Goal: Task Accomplishment & Management: Complete application form

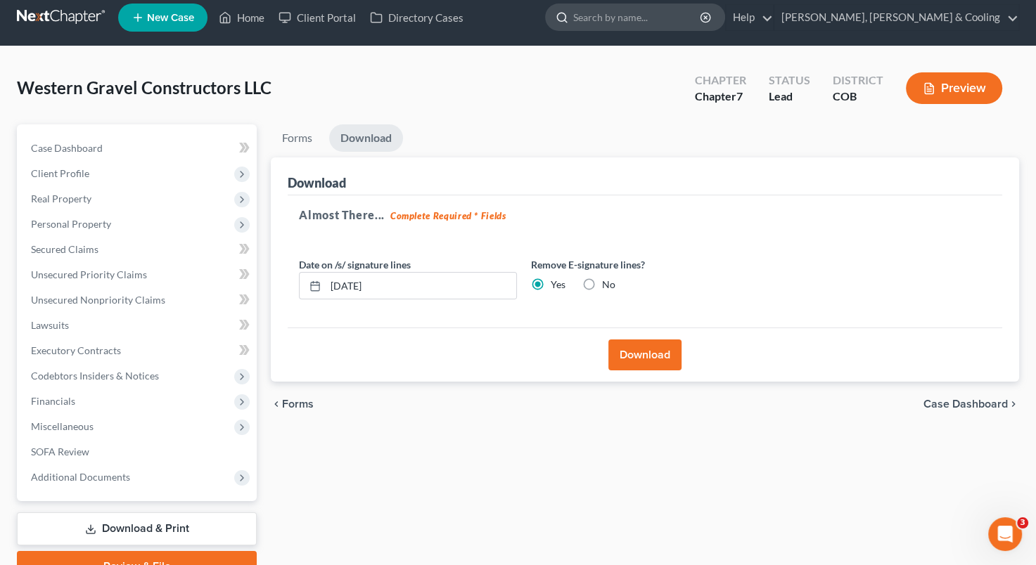
click at [681, 20] on input "search" at bounding box center [637, 17] width 129 height 26
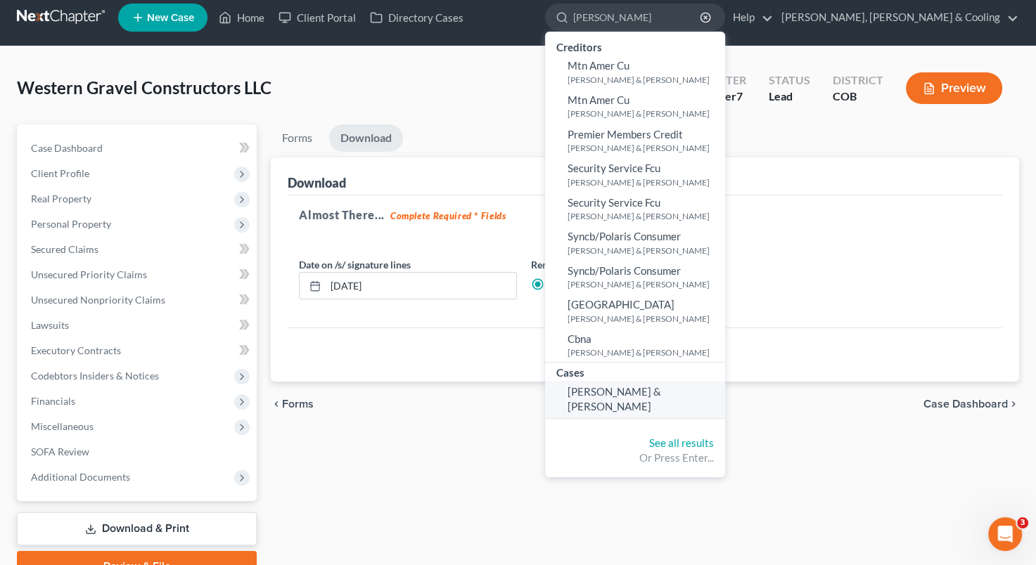
type input "[PERSON_NAME]"
click at [661, 388] on span "[PERSON_NAME] & [PERSON_NAME]" at bounding box center [614, 398] width 94 height 27
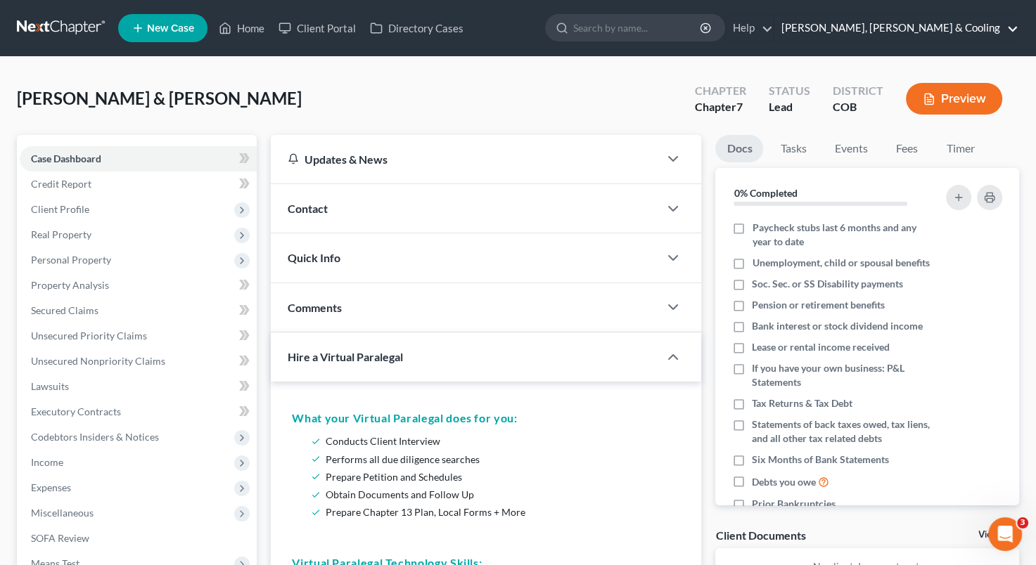
click at [933, 20] on link "[PERSON_NAME], [PERSON_NAME] & Cooling" at bounding box center [896, 27] width 244 height 25
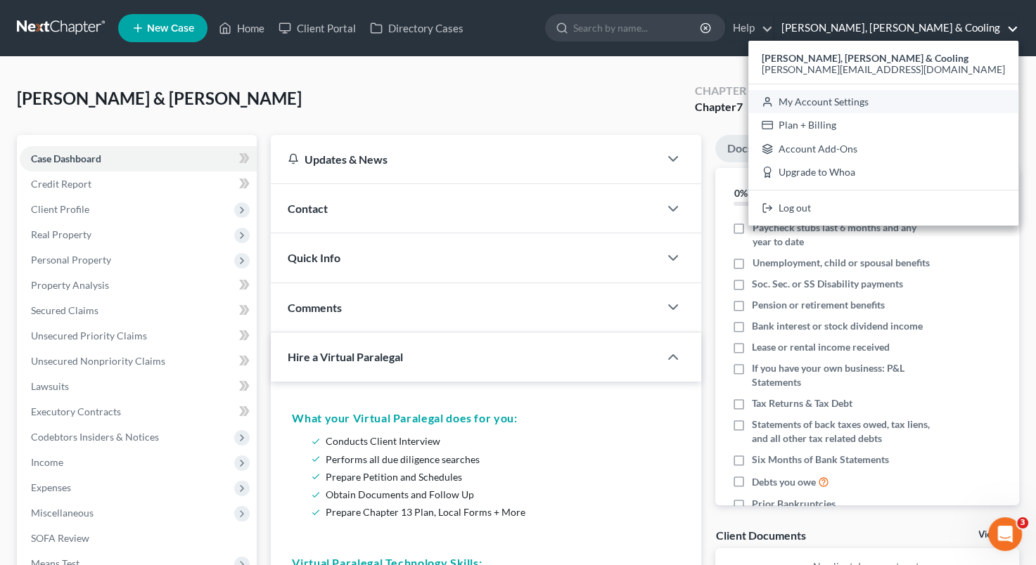
click at [888, 96] on link "My Account Settings" at bounding box center [883, 102] width 270 height 24
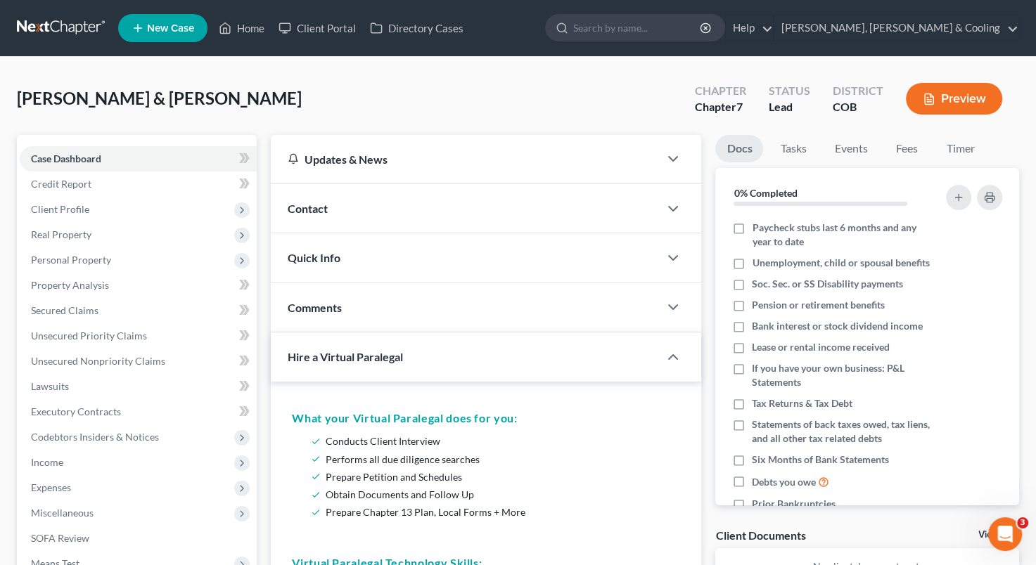
select select "28"
select select "5"
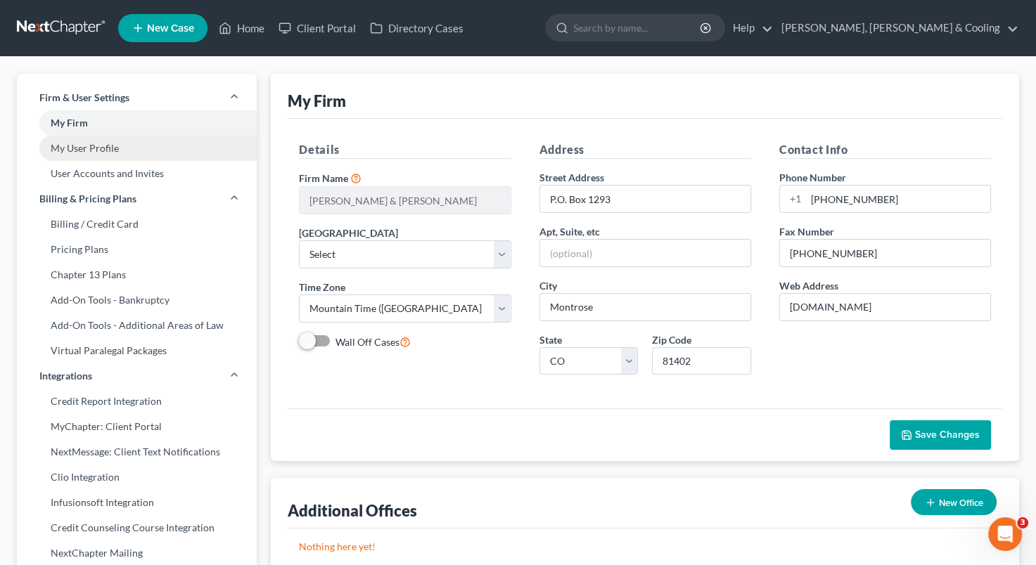
click at [113, 148] on link "My User Profile" at bounding box center [137, 148] width 240 height 25
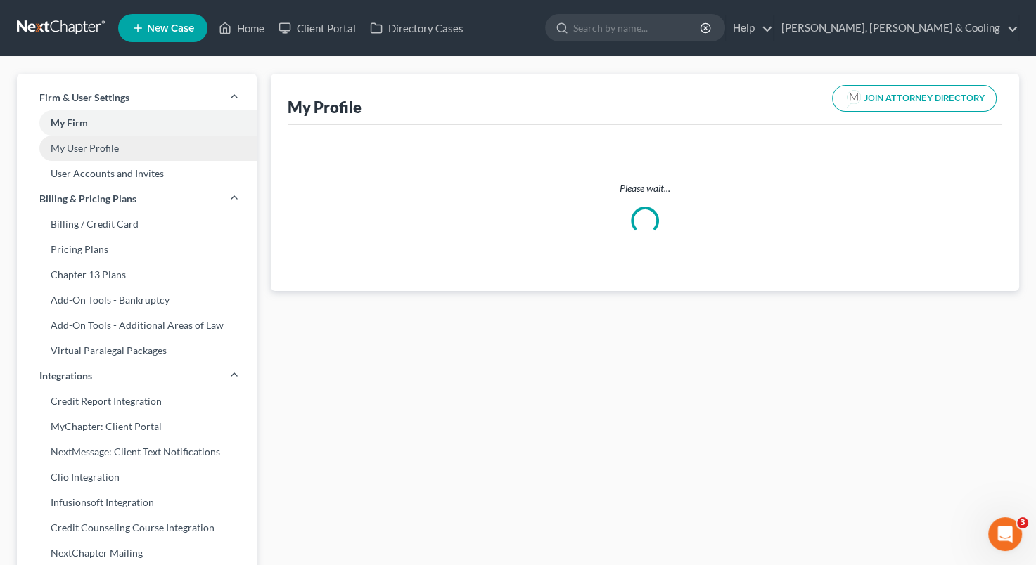
select select "5"
select select "11"
select select "attorney"
select select "1"
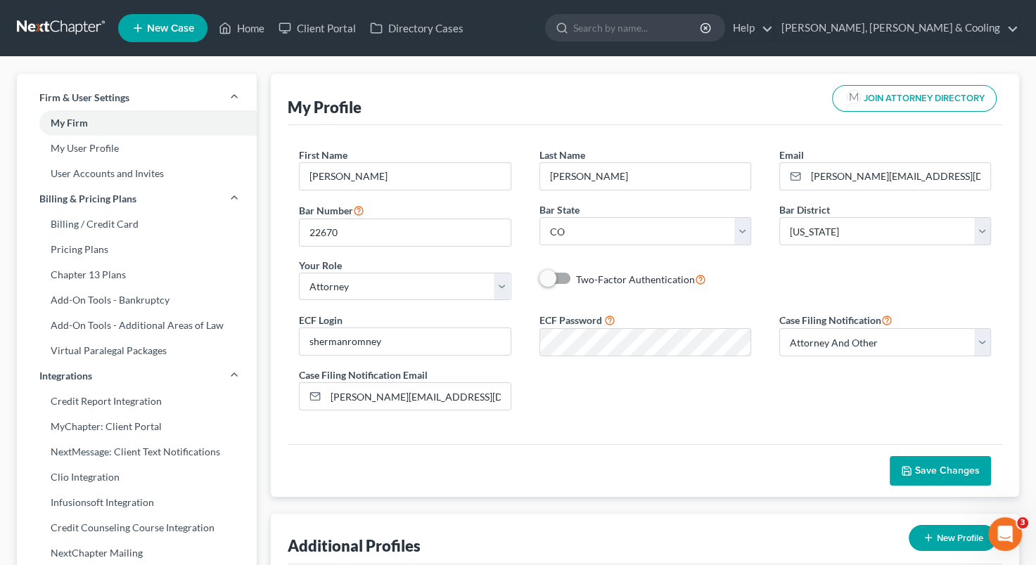
click at [845, 366] on div "ECF Login shermanromney ECF Password Case Filing Notification Select Attorney O…" at bounding box center [645, 366] width 720 height 110
click at [936, 467] on span "Save Changes" at bounding box center [947, 471] width 65 height 12
click at [665, 31] on input "search" at bounding box center [637, 28] width 129 height 26
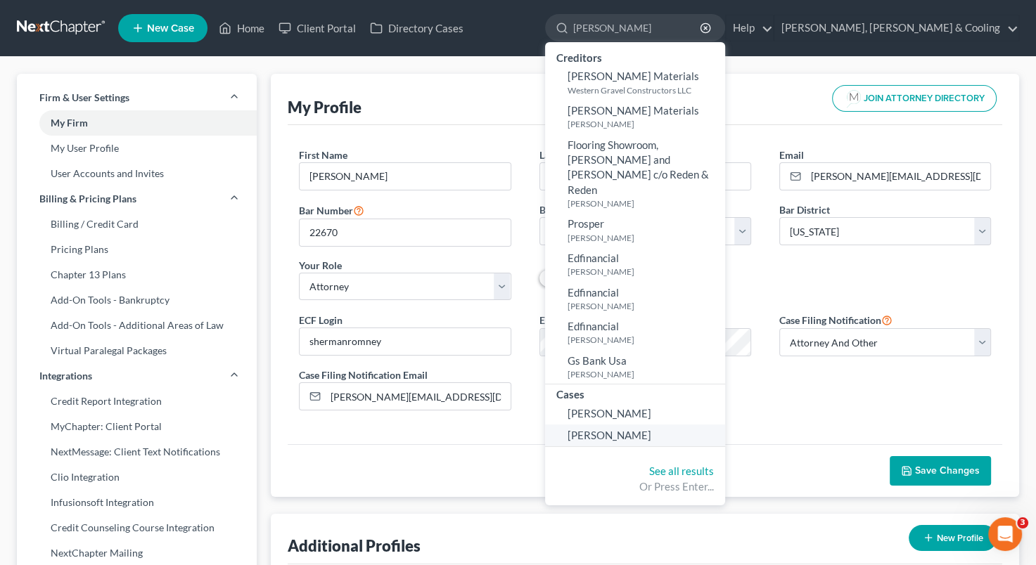
type input "[PERSON_NAME]"
click at [651, 429] on span "[PERSON_NAME]" at bounding box center [609, 435] width 84 height 13
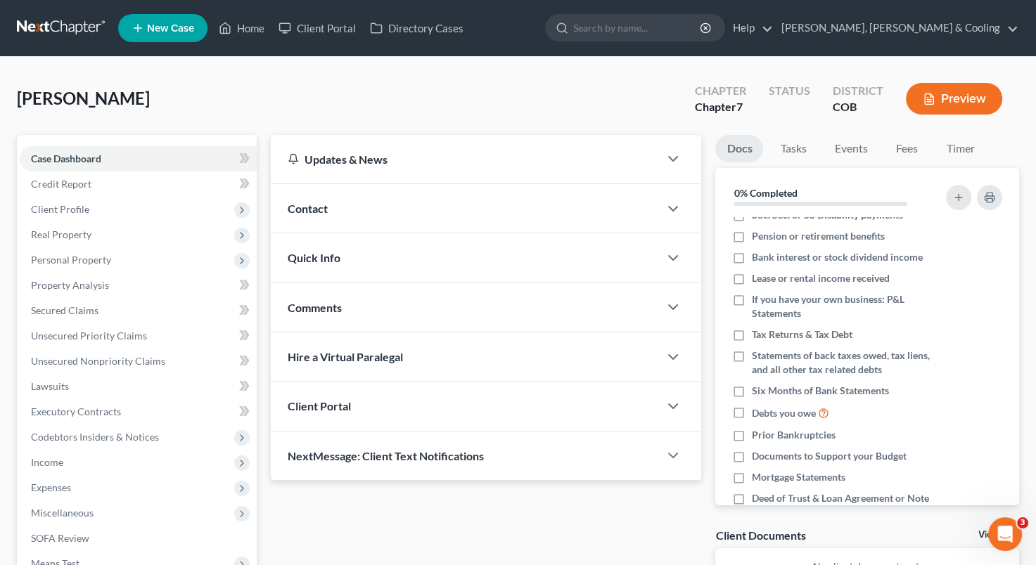
scroll to position [181, 0]
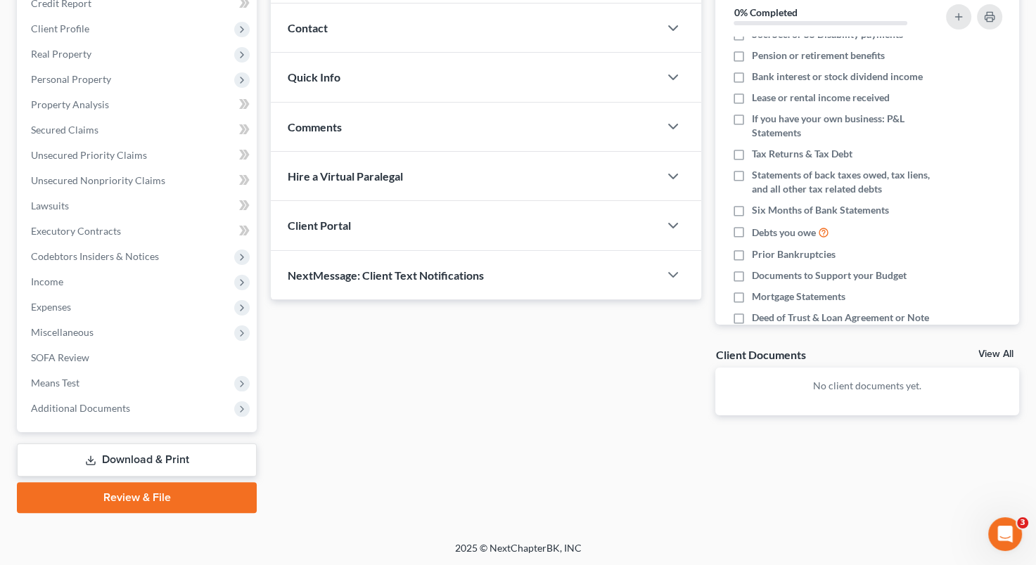
click at [188, 496] on link "Review & File" at bounding box center [137, 497] width 240 height 31
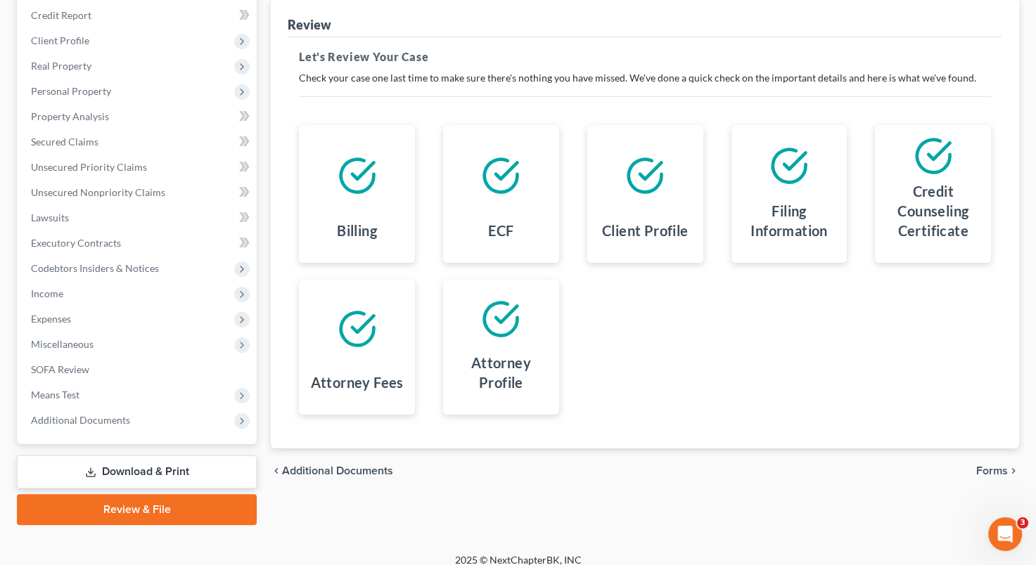
scroll to position [169, 0]
click at [984, 469] on span "Forms" at bounding box center [992, 470] width 32 height 11
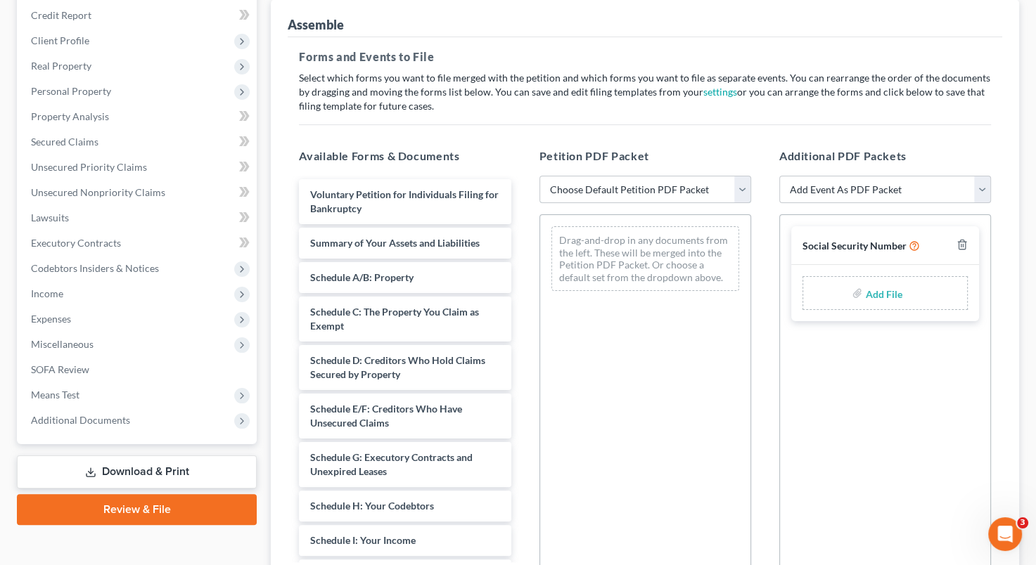
click at [745, 192] on select "Choose Default Petition PDF Packet Emergency Filing (Voluntary Petition and Cre…" at bounding box center [645, 190] width 212 height 28
select select "1"
click at [539, 176] on select "Choose Default Petition PDF Packet Emergency Filing (Voluntary Petition and Cre…" at bounding box center [645, 190] width 212 height 28
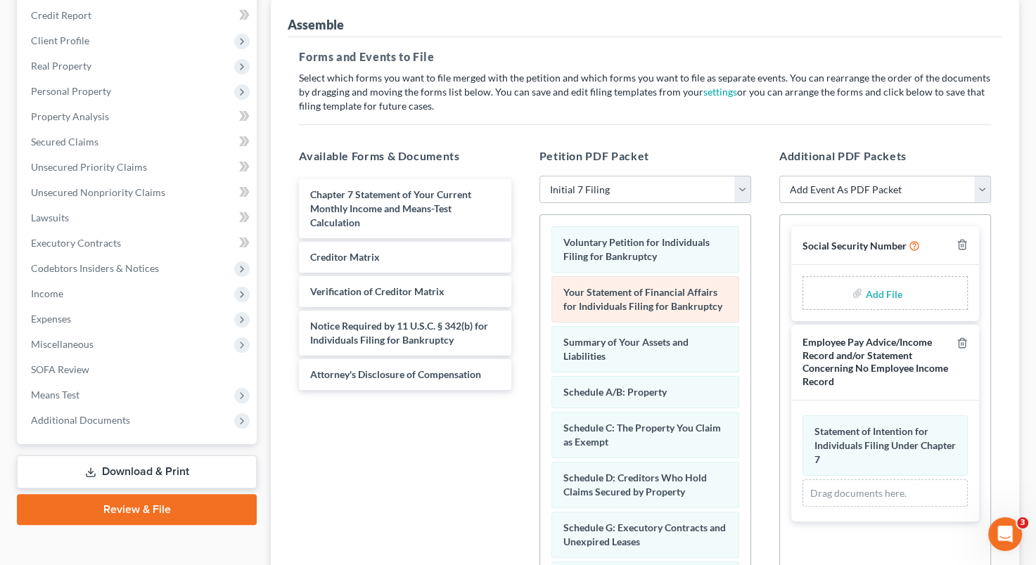
click at [684, 307] on div "Your Statement of Financial Affairs for Individuals Filing for Bankruptcy" at bounding box center [645, 299] width 188 height 46
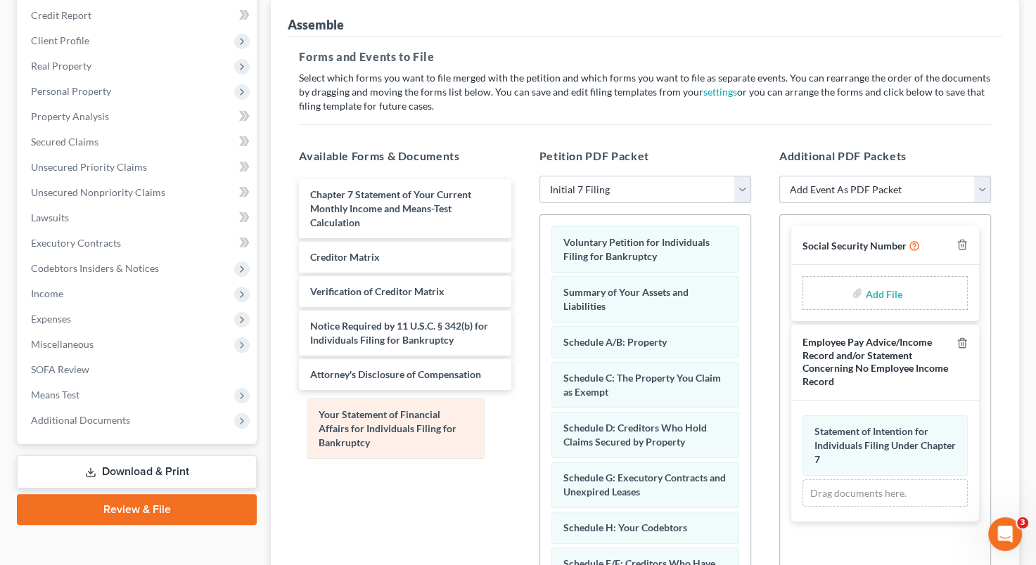
drag, startPoint x: 684, startPoint y: 307, endPoint x: 442, endPoint y: 430, distance: 272.3
click at [540, 430] on div "Your Statement of Financial Affairs for Individuals Filing for Bankruptcy Volun…" at bounding box center [645, 505] width 210 height 580
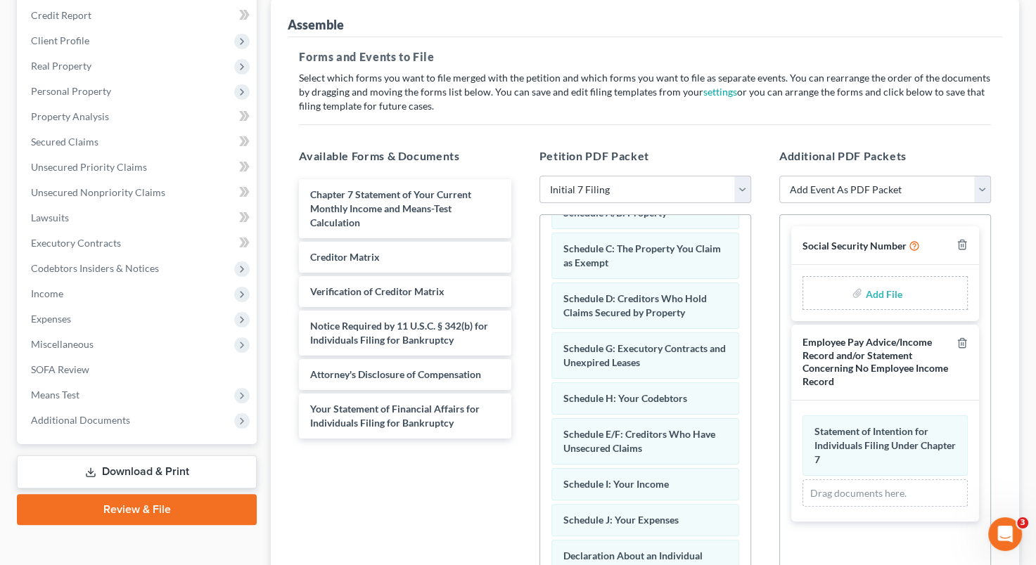
scroll to position [121, 0]
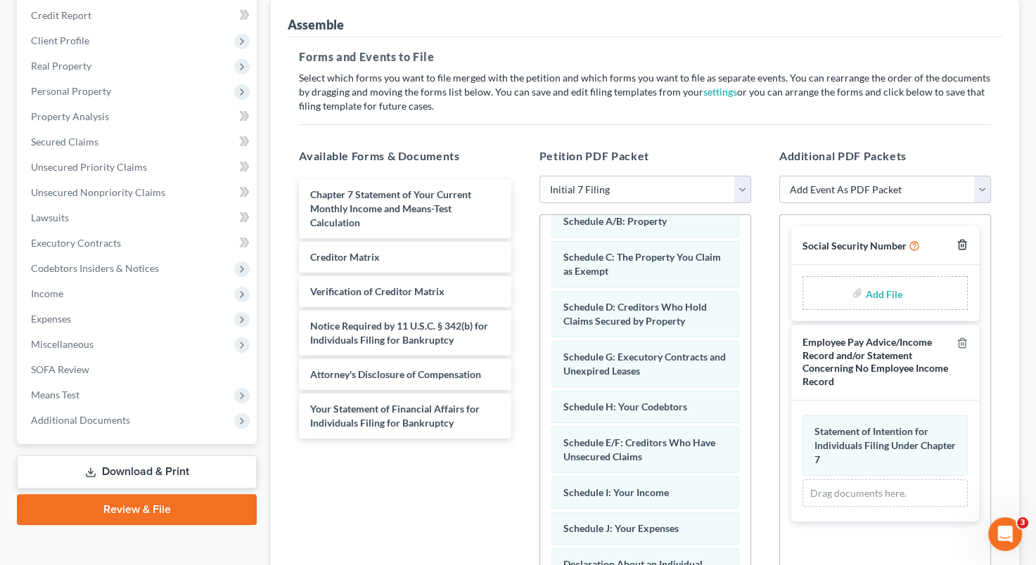
click at [967, 241] on icon "button" at bounding box center [961, 244] width 11 height 11
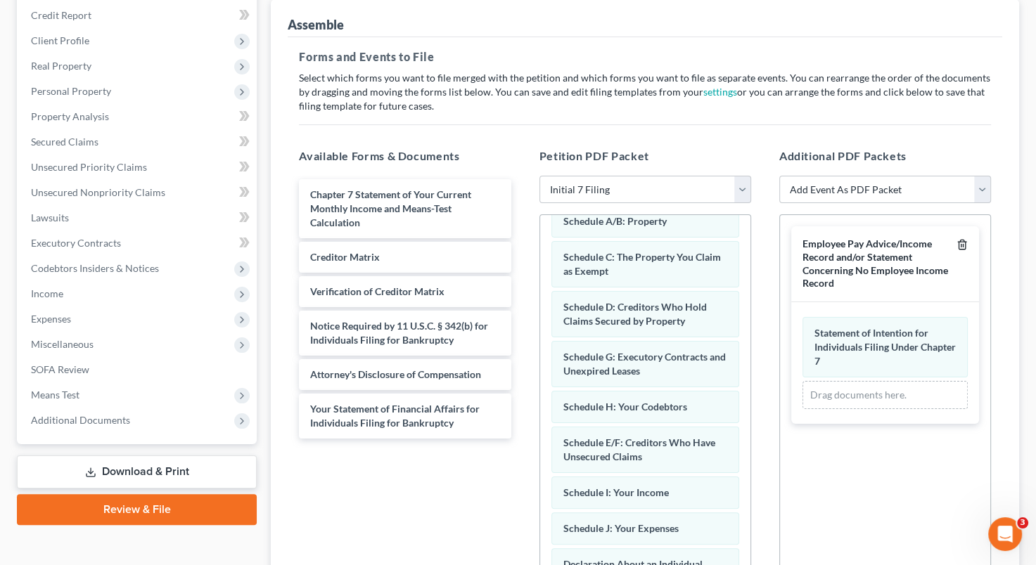
click at [967, 242] on icon "button" at bounding box center [961, 244] width 11 height 11
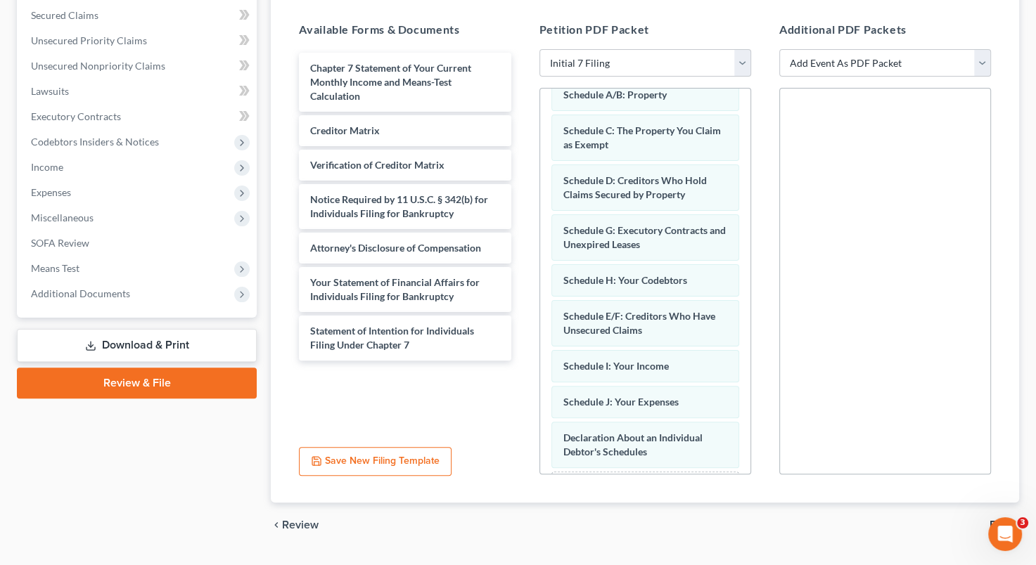
scroll to position [330, 0]
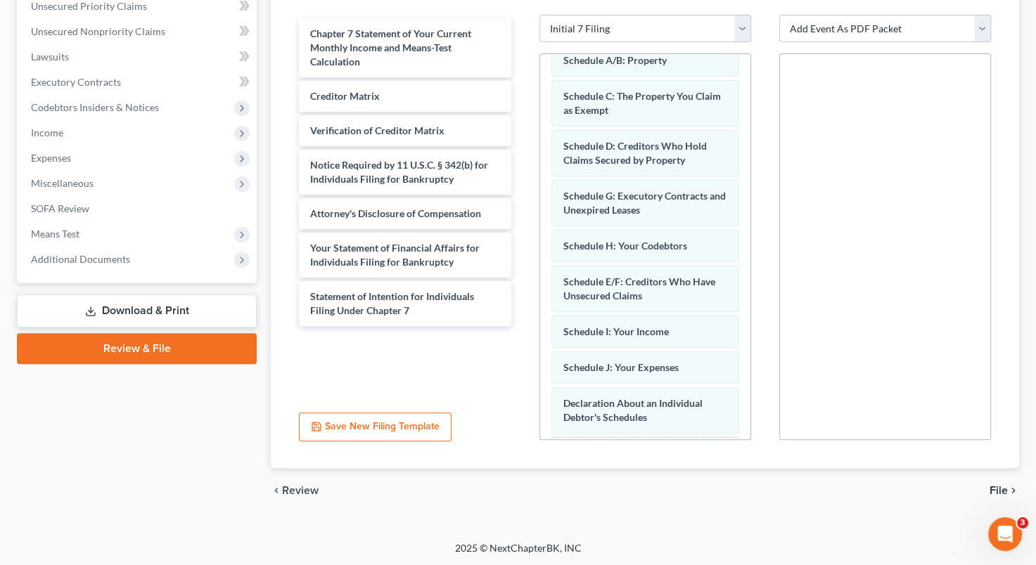
click at [994, 485] on span "File" at bounding box center [998, 490] width 18 height 11
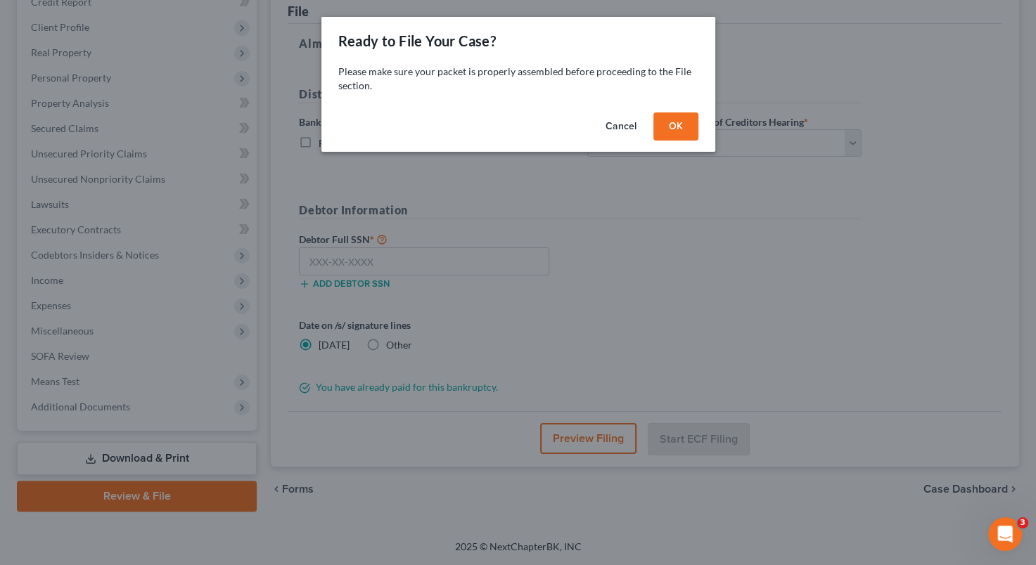
scroll to position [181, 0]
click at [685, 134] on button "OK" at bounding box center [680, 127] width 45 height 28
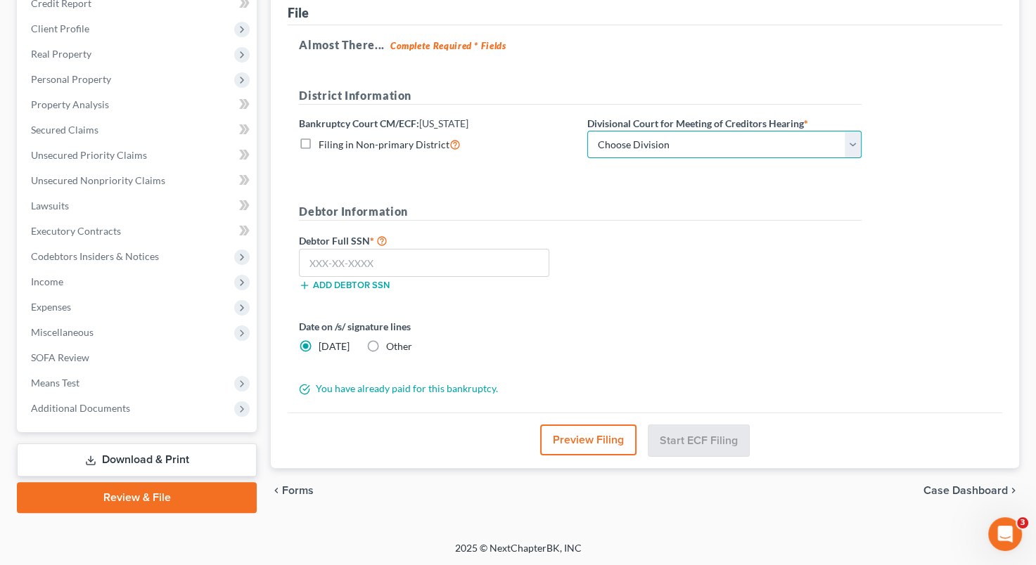
click at [855, 143] on select "Choose Division [GEOGRAPHIC_DATA]" at bounding box center [724, 145] width 274 height 28
click at [311, 262] on input "text" at bounding box center [424, 263] width 250 height 28
type input "524-77-6571"
click at [861, 136] on div "Divisional Court for Meeting of Creditors Hearing * Choose Division [GEOGRAPHIC…" at bounding box center [724, 137] width 288 height 43
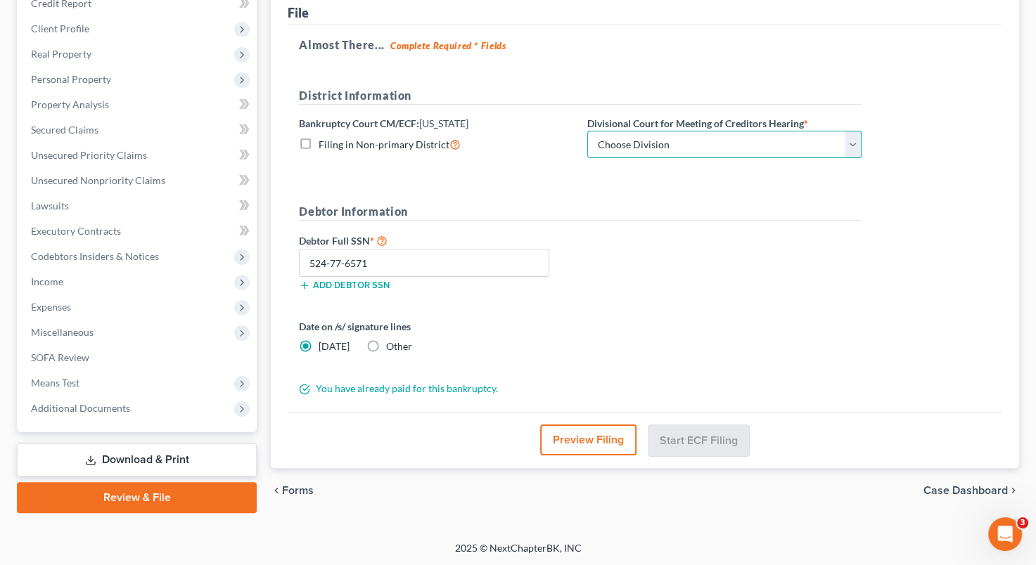
click at [854, 146] on select "Choose Division [GEOGRAPHIC_DATA]" at bounding box center [724, 145] width 274 height 28
select select "0"
click at [587, 131] on select "Choose Division [GEOGRAPHIC_DATA]" at bounding box center [724, 145] width 274 height 28
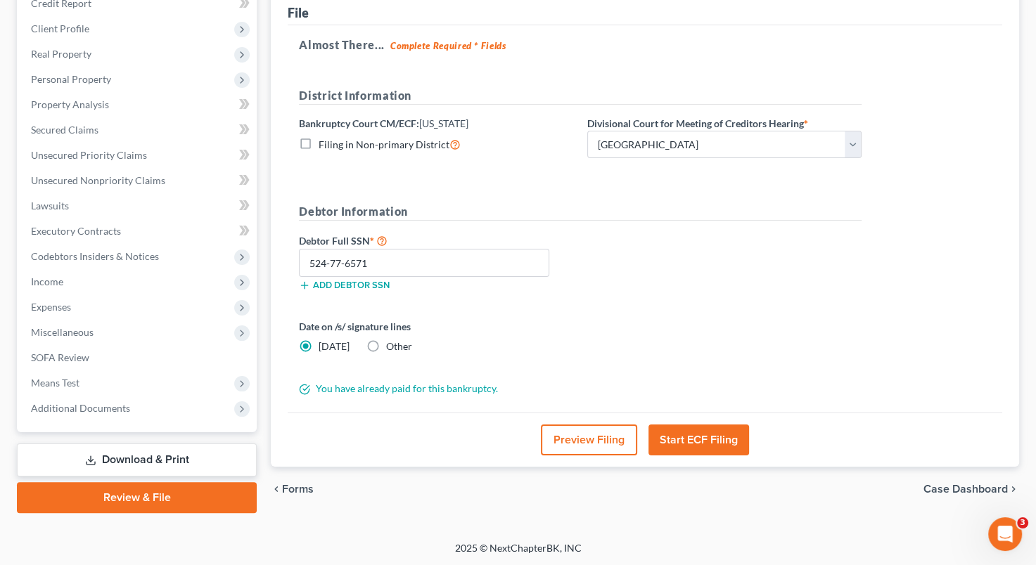
click at [712, 431] on button "Start ECF Filing" at bounding box center [698, 440] width 101 height 31
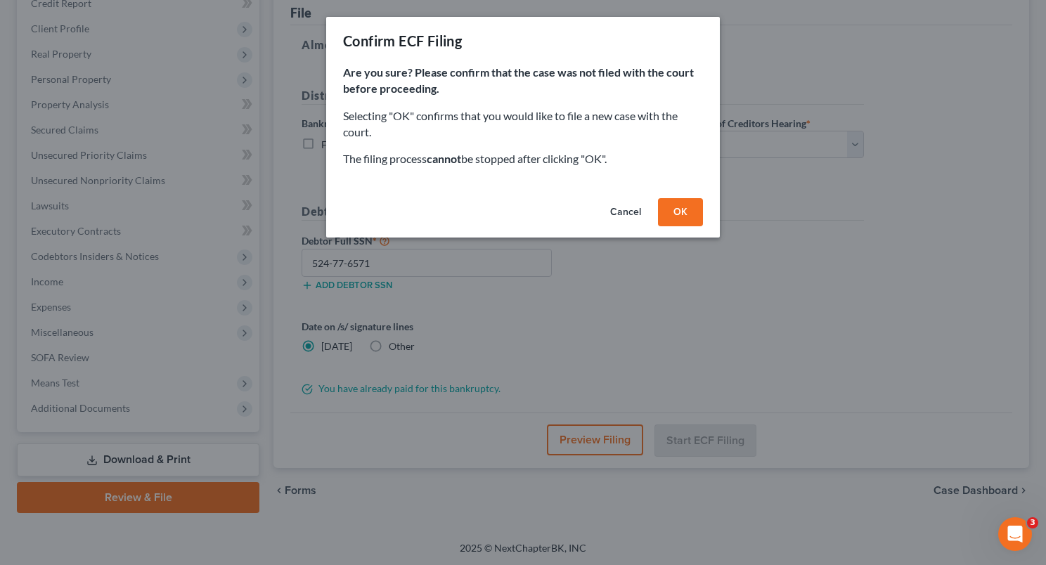
click at [693, 214] on button "OK" at bounding box center [680, 212] width 45 height 28
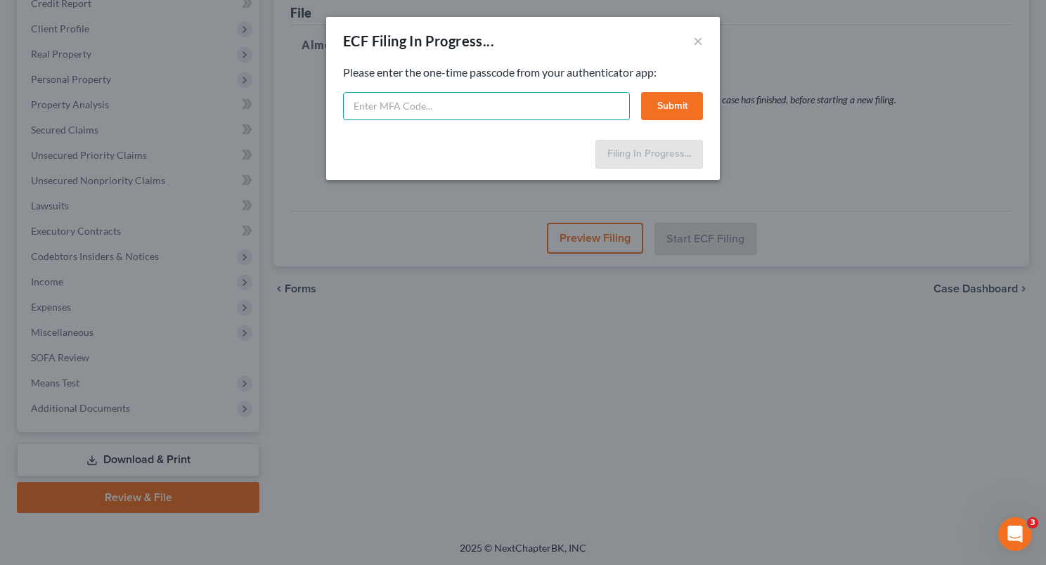
click at [510, 105] on input "text" at bounding box center [486, 106] width 287 height 28
type input "760735"
click at [674, 118] on button "Submit" at bounding box center [672, 106] width 62 height 28
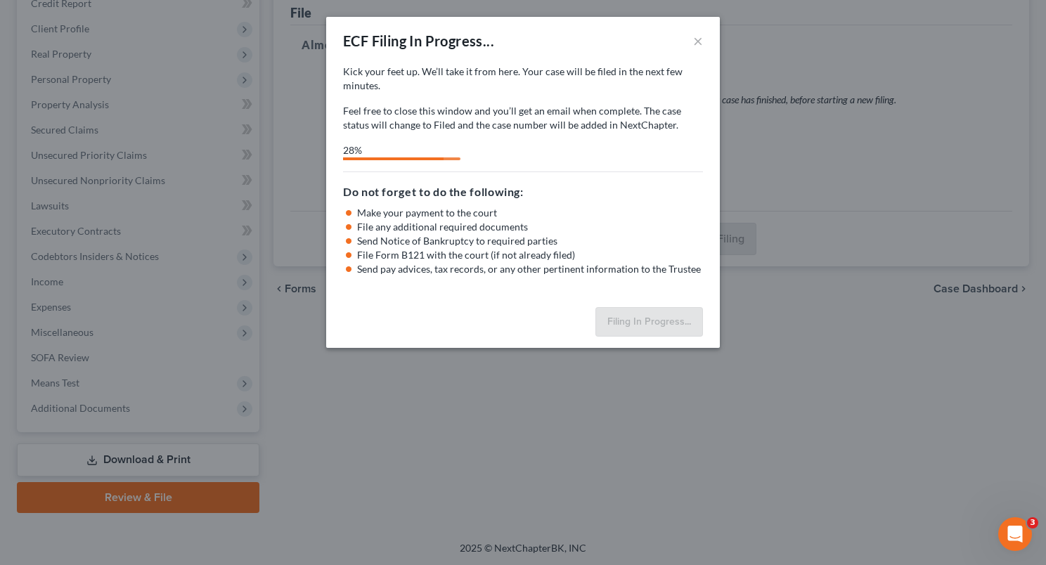
select select "0"
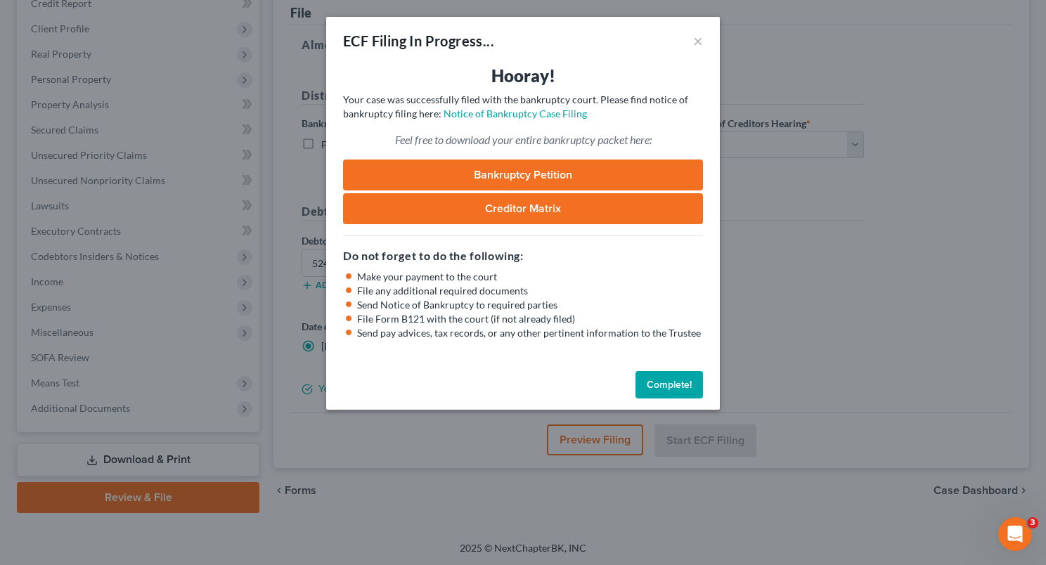
click at [663, 387] on button "Complete!" at bounding box center [670, 385] width 68 height 28
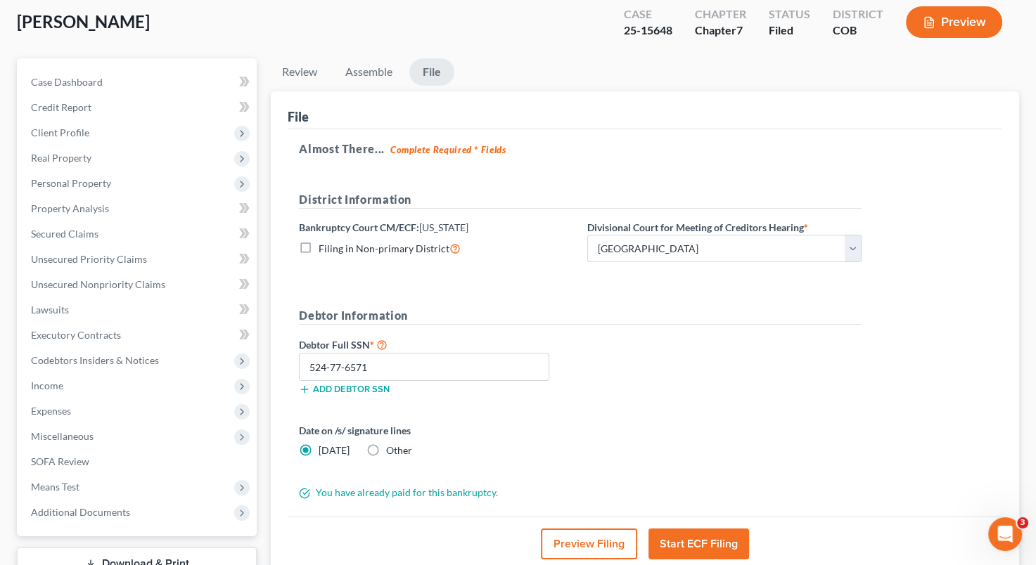
scroll to position [0, 0]
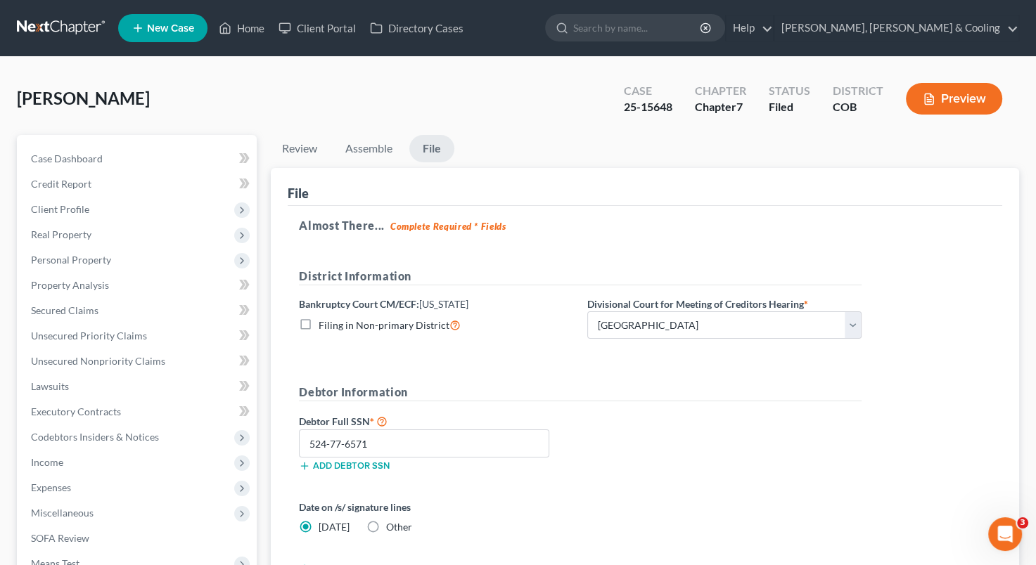
click at [559, 135] on ul "Review Assemble File" at bounding box center [645, 151] width 748 height 33
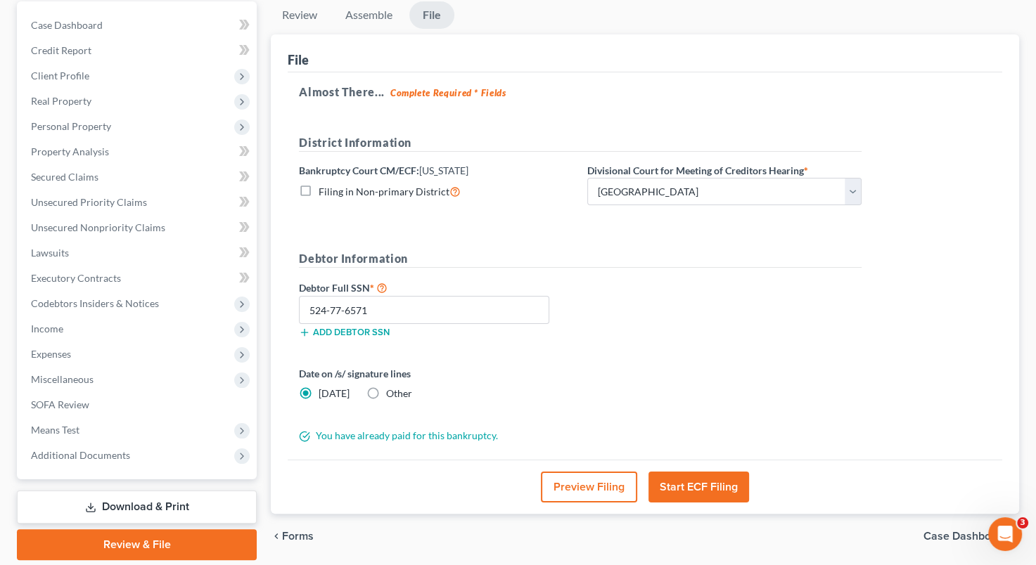
scroll to position [181, 0]
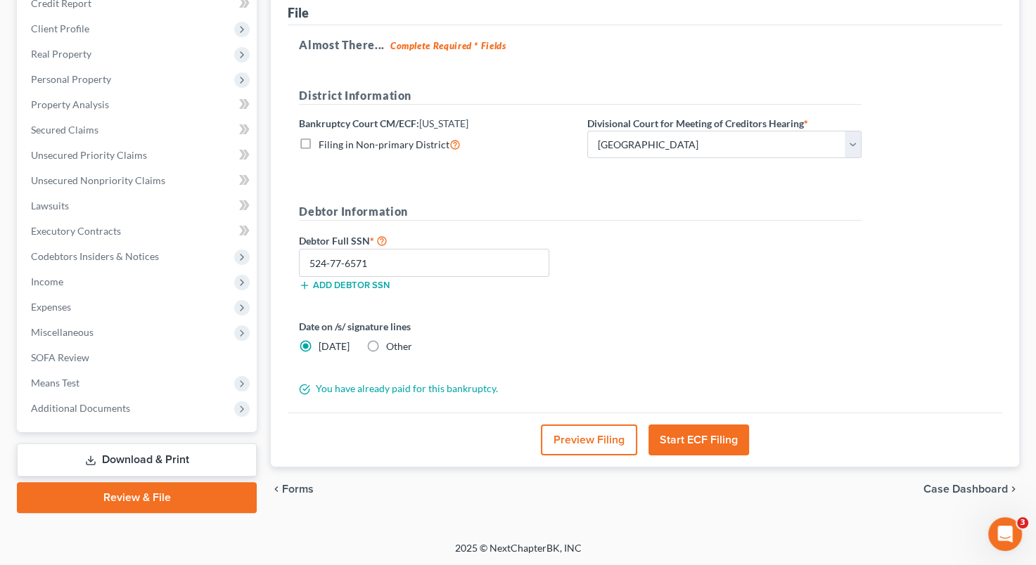
click at [518, 335] on div "Date on /s/ signature lines [DATE] Other" at bounding box center [436, 336] width 288 height 34
click at [142, 450] on link "Download & Print" at bounding box center [137, 460] width 240 height 33
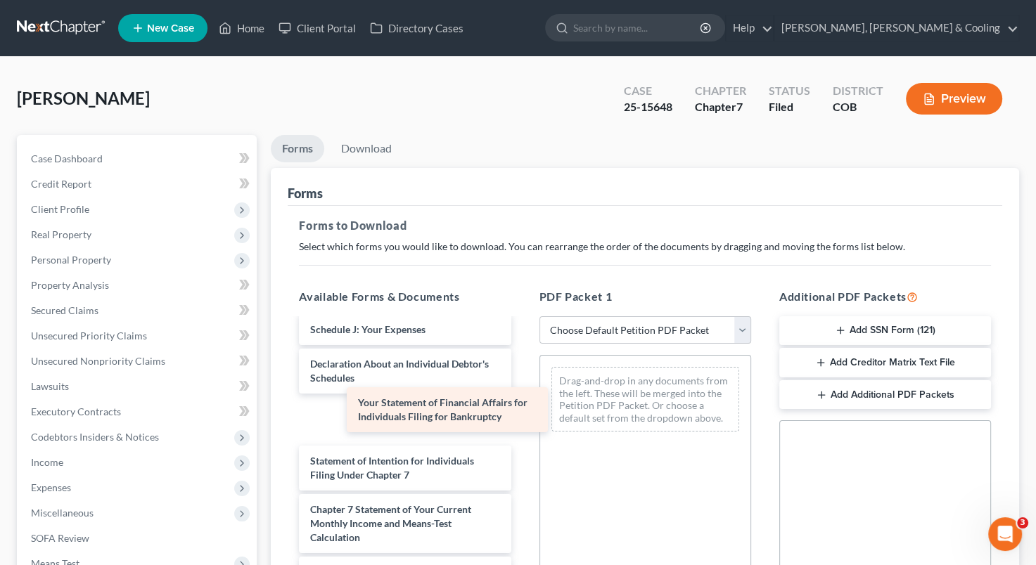
scroll to position [343, 0]
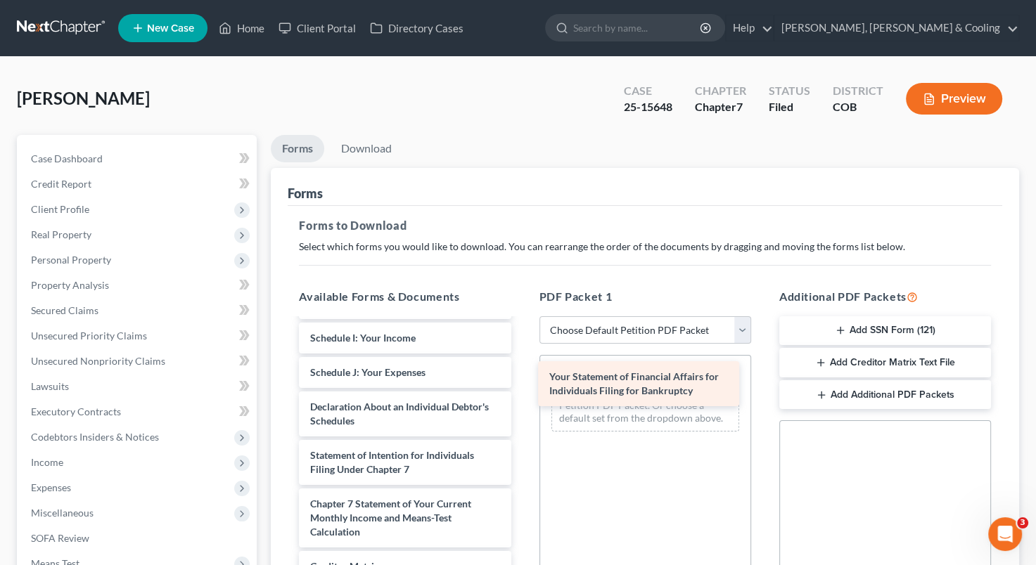
drag, startPoint x: 408, startPoint y: 413, endPoint x: 647, endPoint y: 379, distance: 241.5
click at [522, 379] on div "Your Statement of Financial Affairs for Individuals Filing for Bankruptcy Volun…" at bounding box center [405, 338] width 234 height 723
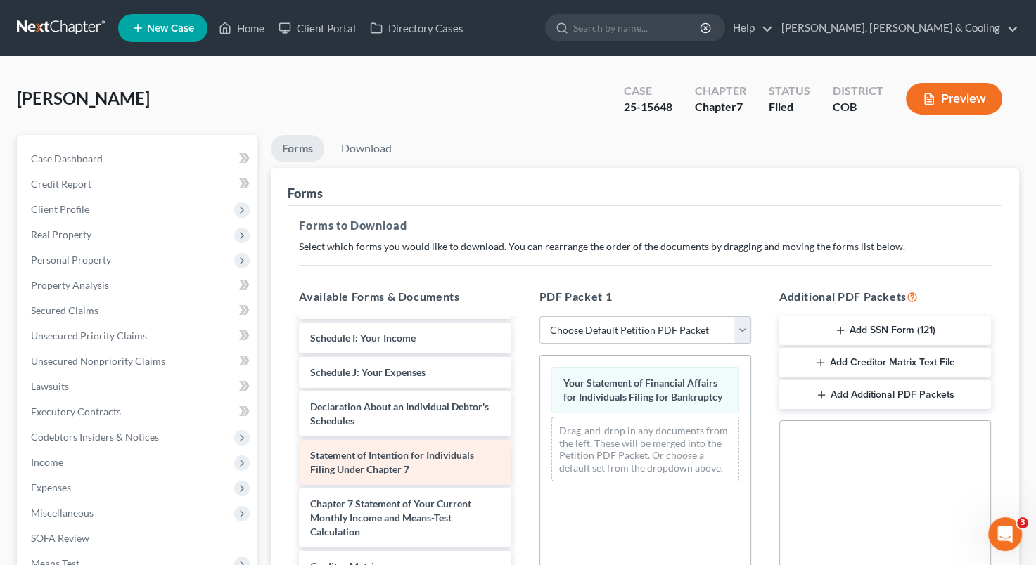
scroll to position [294, 0]
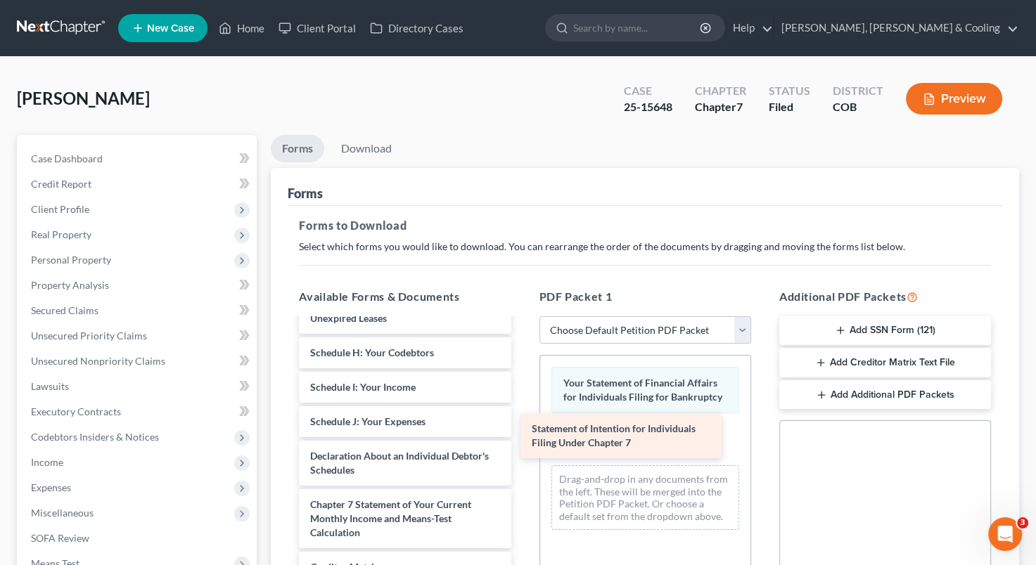
drag, startPoint x: 427, startPoint y: 462, endPoint x: 648, endPoint y: 437, distance: 222.9
click at [522, 437] on div "Statement of Intention for Individuals Filing Under Chapter 7 Voluntary Petitio…" at bounding box center [405, 363] width 234 height 674
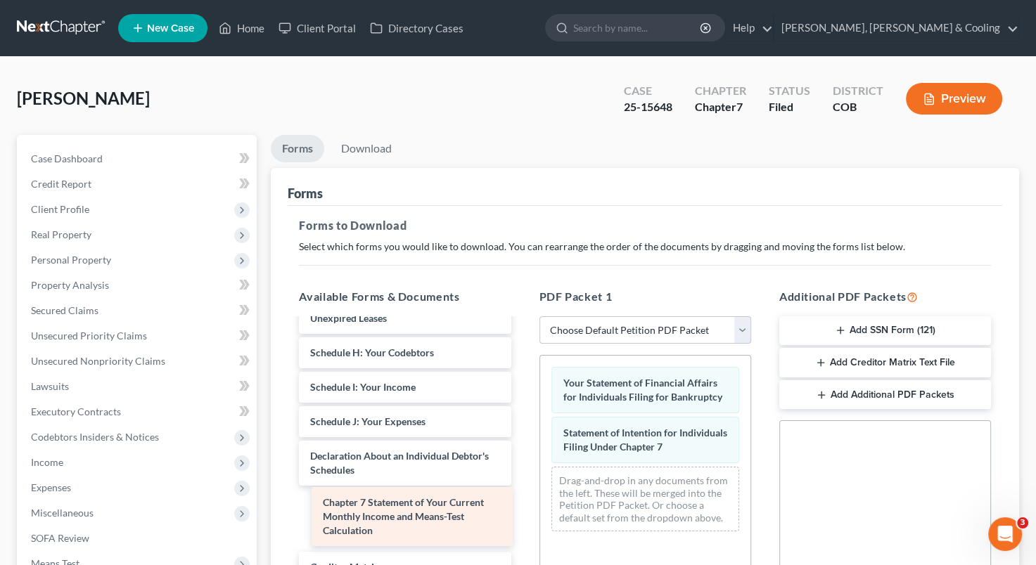
scroll to position [231, 0]
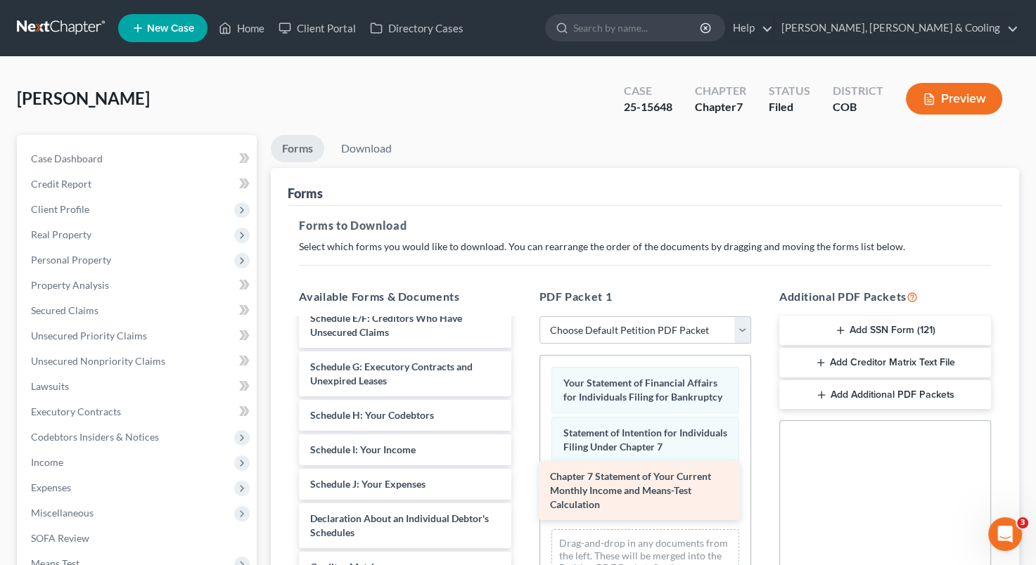
drag, startPoint x: 451, startPoint y: 515, endPoint x: 695, endPoint y: 489, distance: 245.4
click at [522, 489] on div "Chapter 7 Statement of Your Current Monthly Income and Means-Test Calculation V…" at bounding box center [405, 395] width 234 height 612
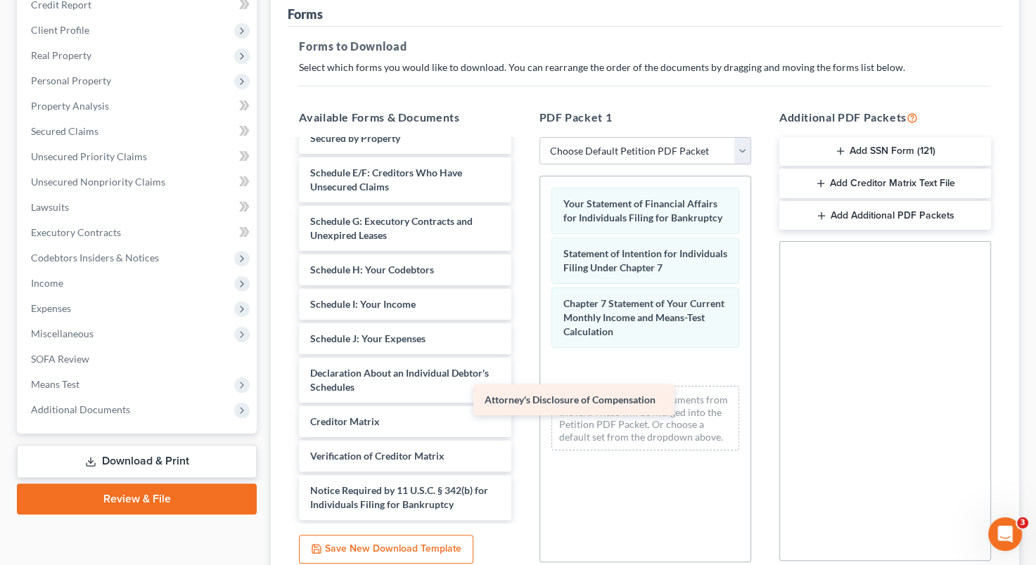
scroll to position [197, 0]
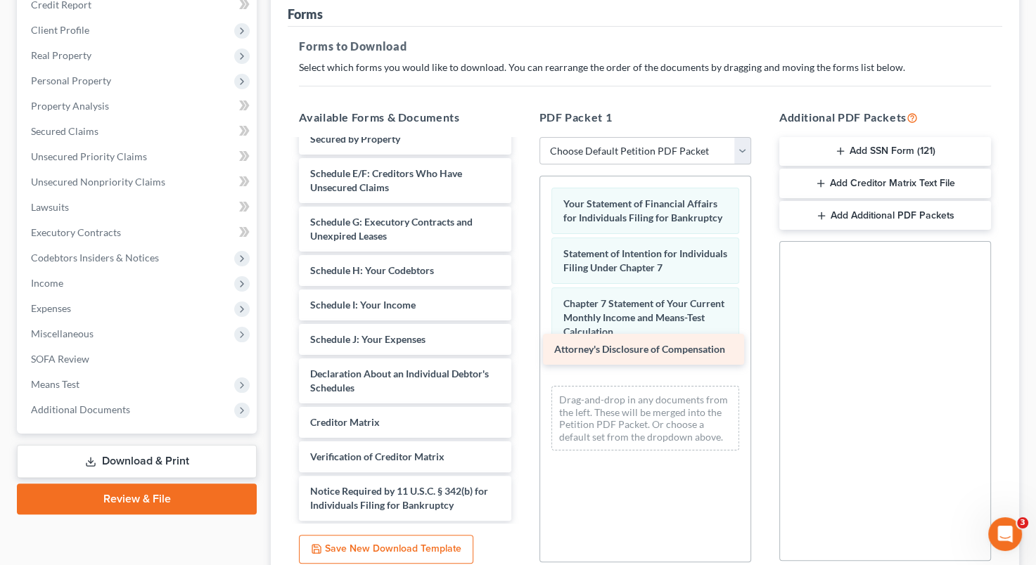
drag, startPoint x: 433, startPoint y: 501, endPoint x: 677, endPoint y: 346, distance: 288.9
click at [522, 346] on div "Attorney's Disclosure of Compensation Voluntary Petition for Individuals Filing…" at bounding box center [405, 232] width 234 height 577
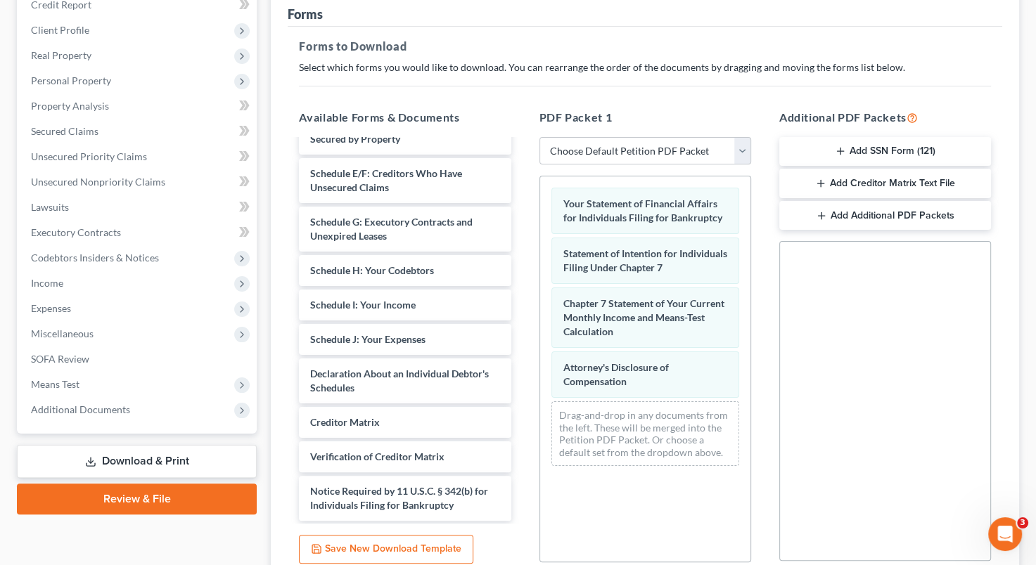
click at [893, 153] on button "Add SSN Form (121)" at bounding box center [885, 152] width 212 height 30
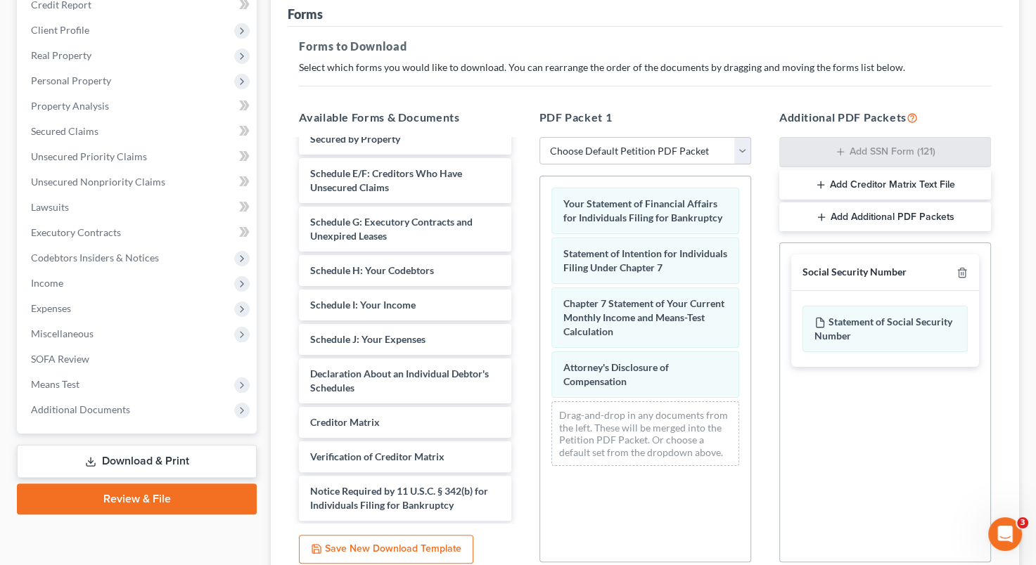
scroll to position [302, 0]
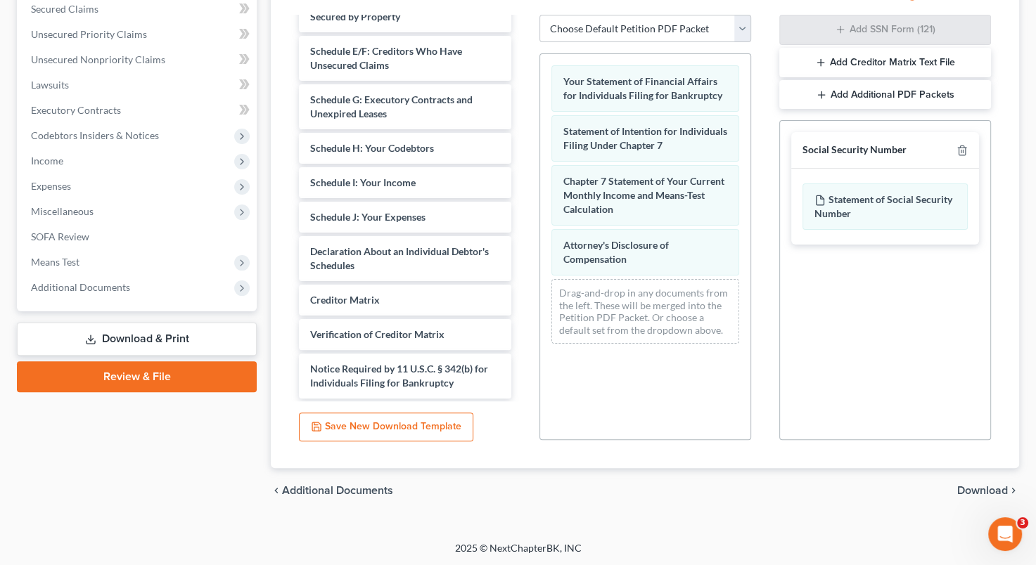
click at [977, 491] on span "Download" at bounding box center [982, 490] width 51 height 11
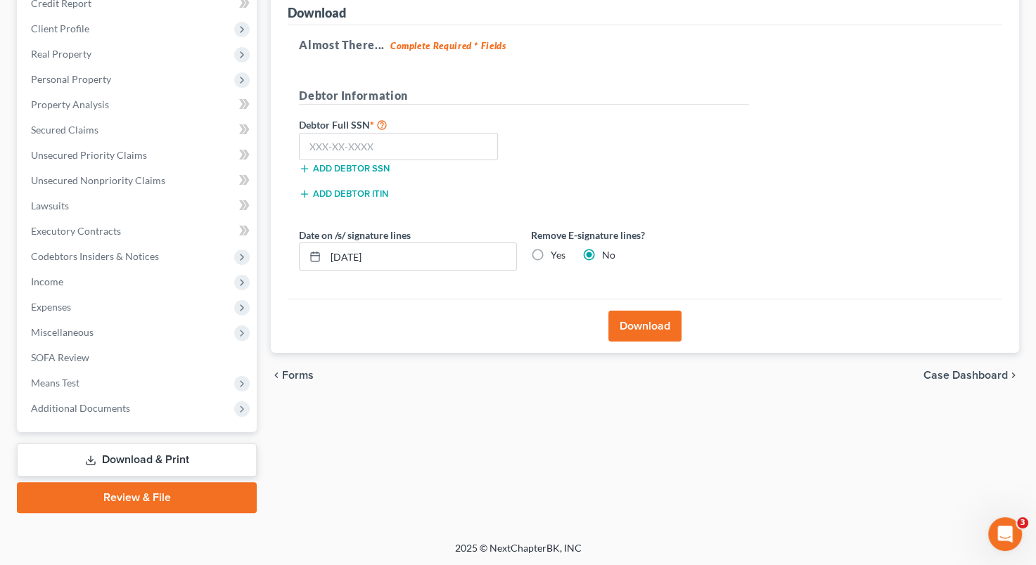
click at [650, 314] on button "Download" at bounding box center [644, 326] width 73 height 31
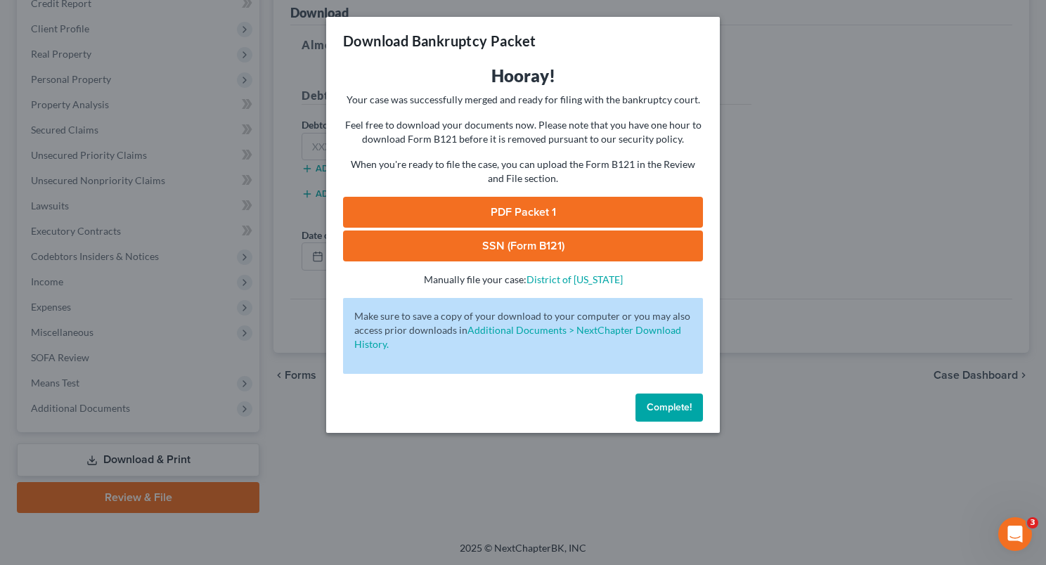
click at [559, 209] on link "PDF Packet 1" at bounding box center [523, 212] width 360 height 31
click at [660, 399] on button "Complete!" at bounding box center [670, 408] width 68 height 28
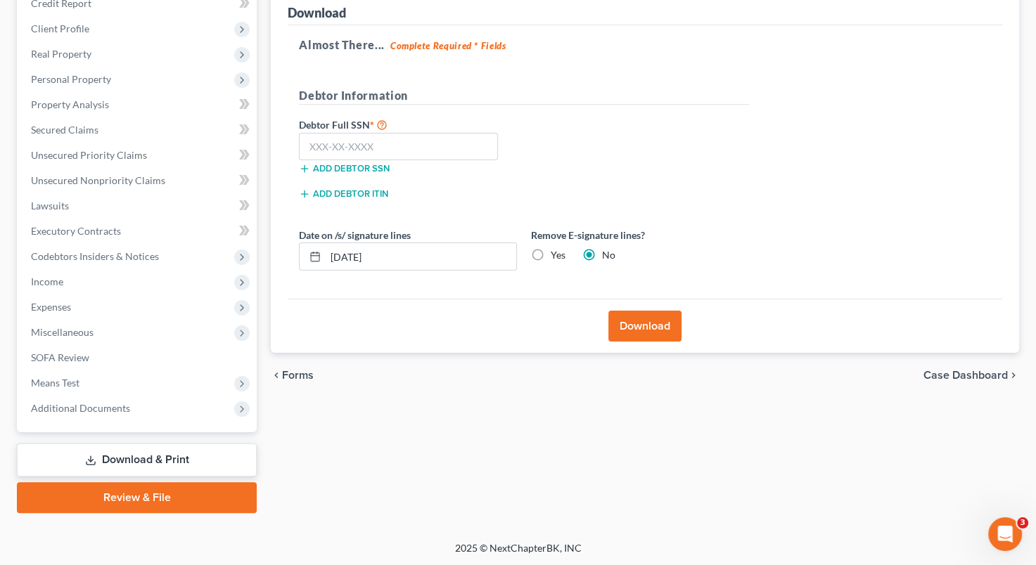
click at [224, 447] on link "Download & Print" at bounding box center [137, 460] width 240 height 33
click at [193, 458] on link "Download & Print" at bounding box center [137, 460] width 240 height 33
click at [155, 458] on link "Download & Print" at bounding box center [137, 460] width 240 height 33
click at [135, 461] on link "Download & Print" at bounding box center [137, 460] width 240 height 33
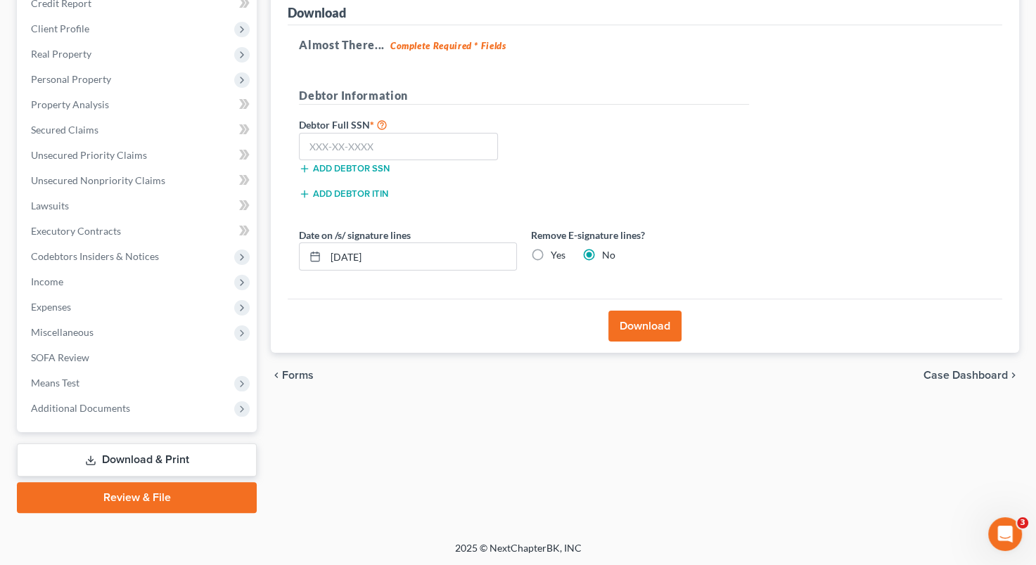
click at [312, 375] on span "Forms" at bounding box center [298, 375] width 32 height 11
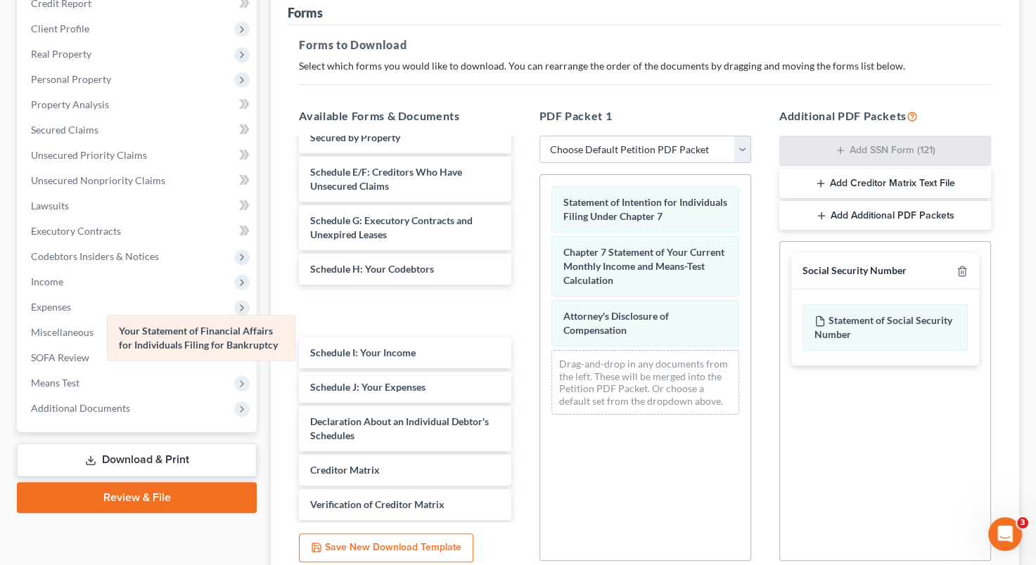
drag, startPoint x: 690, startPoint y: 202, endPoint x: 247, endPoint y: 332, distance: 462.4
click at [540, 332] on div "Your Statement of Financial Affairs for Individuals Filing for Bankruptcy Your …" at bounding box center [645, 300] width 210 height 251
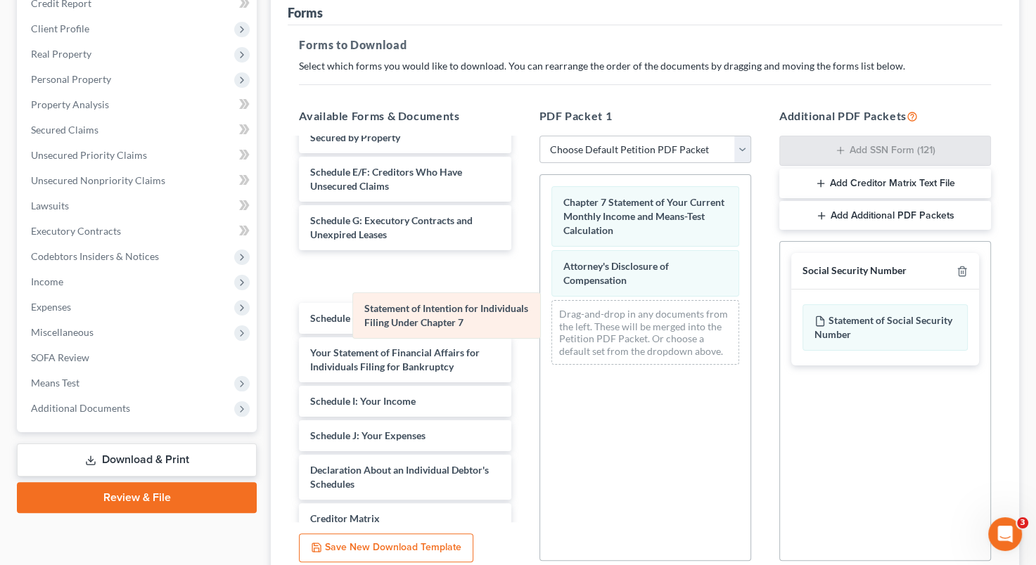
drag, startPoint x: 644, startPoint y: 200, endPoint x: 444, endPoint y: 311, distance: 228.5
click at [540, 311] on div "Statement of Intention for Individuals Filing Under Chapter 7 Statement of Inte…" at bounding box center [645, 275] width 210 height 201
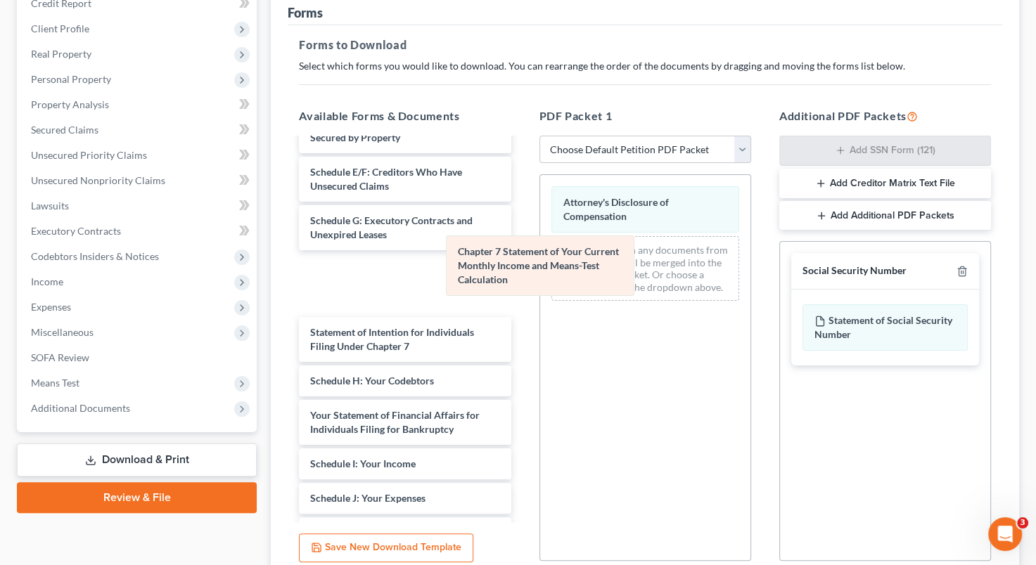
drag, startPoint x: 622, startPoint y: 211, endPoint x: 414, endPoint y: 338, distance: 243.0
click at [540, 312] on div "Chapter 7 Statement of Your Current Monthly Income and Means-Test Calculation C…" at bounding box center [645, 243] width 210 height 137
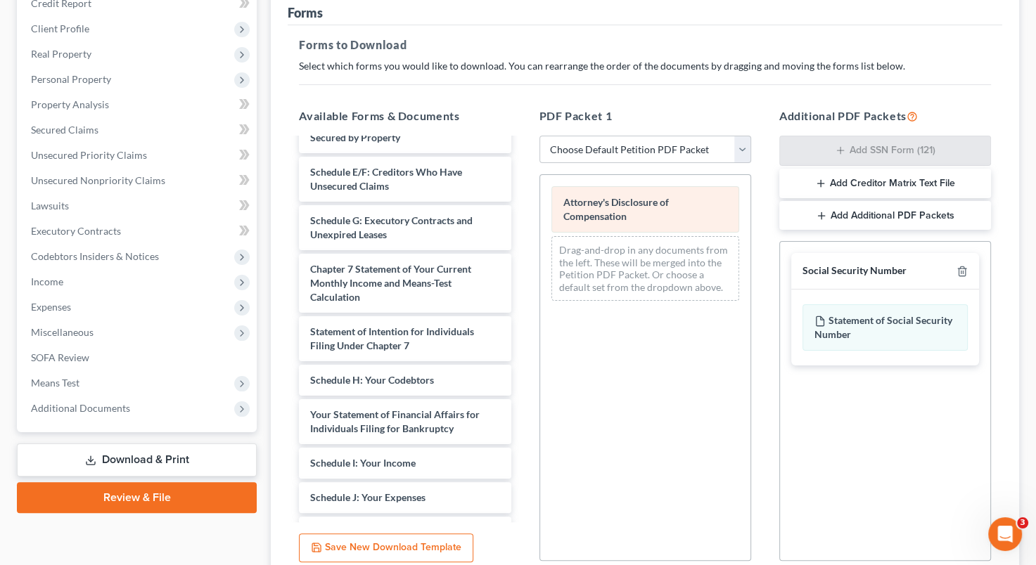
click at [608, 212] on span "Attorney's Disclosure of Compensation" at bounding box center [615, 209] width 105 height 26
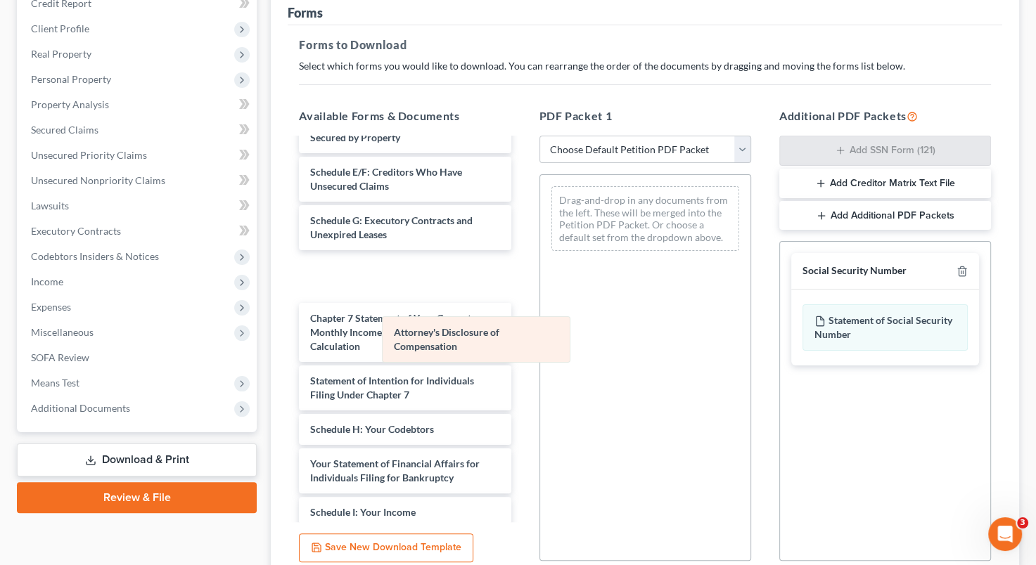
drag, startPoint x: 598, startPoint y: 195, endPoint x: 413, endPoint y: 343, distance: 237.6
click at [540, 262] on div "Attorney's Disclosure of Compensation Attorney's Disclosure of Compensation Dra…" at bounding box center [645, 218] width 210 height 87
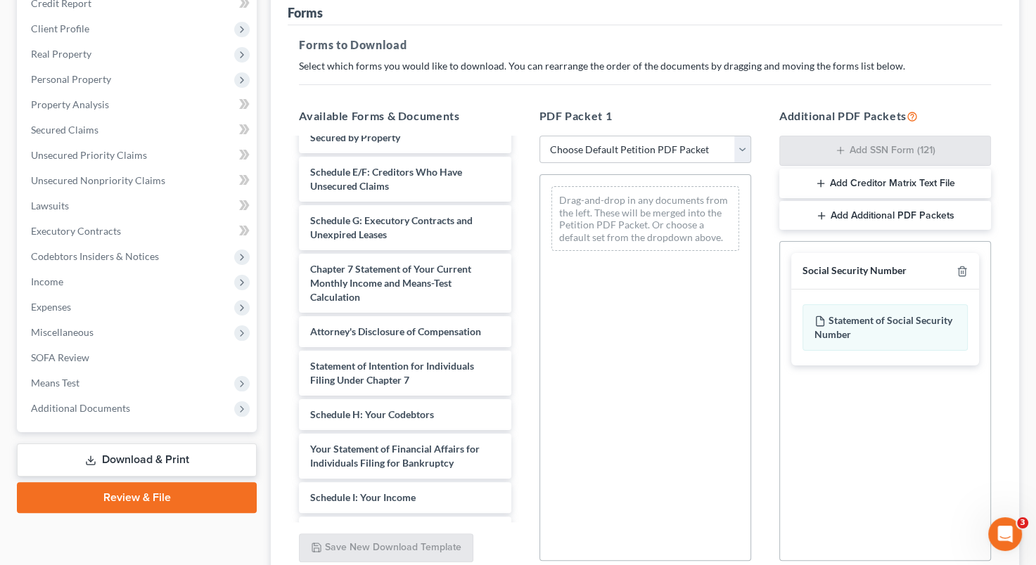
scroll to position [302, 0]
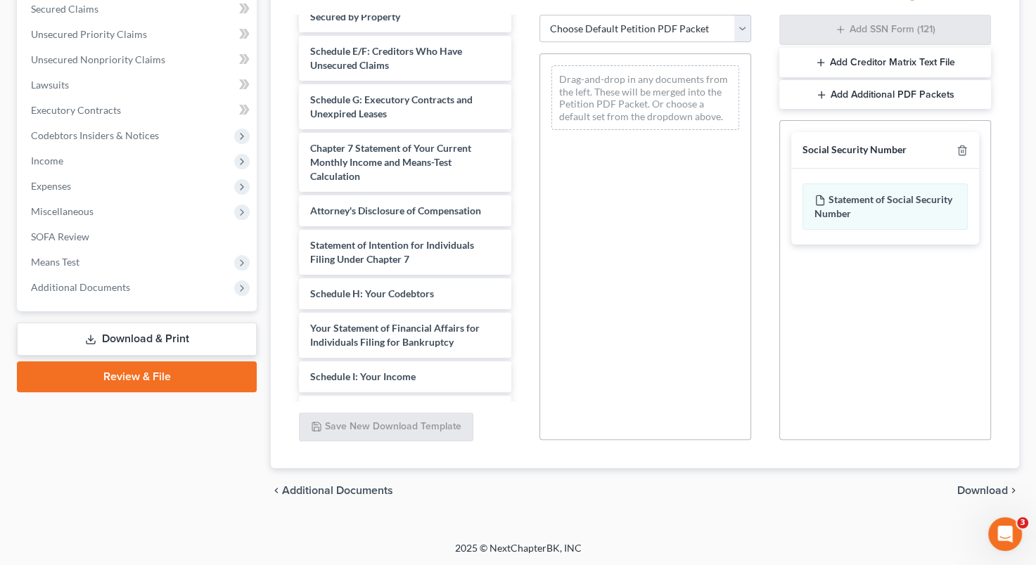
click at [984, 488] on span "Download" at bounding box center [982, 490] width 51 height 11
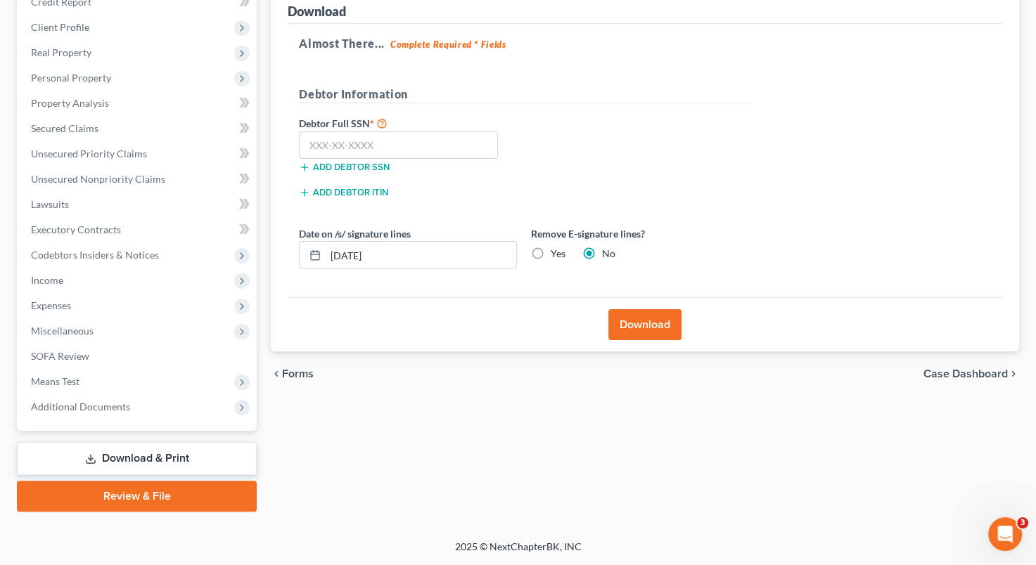
scroll to position [181, 0]
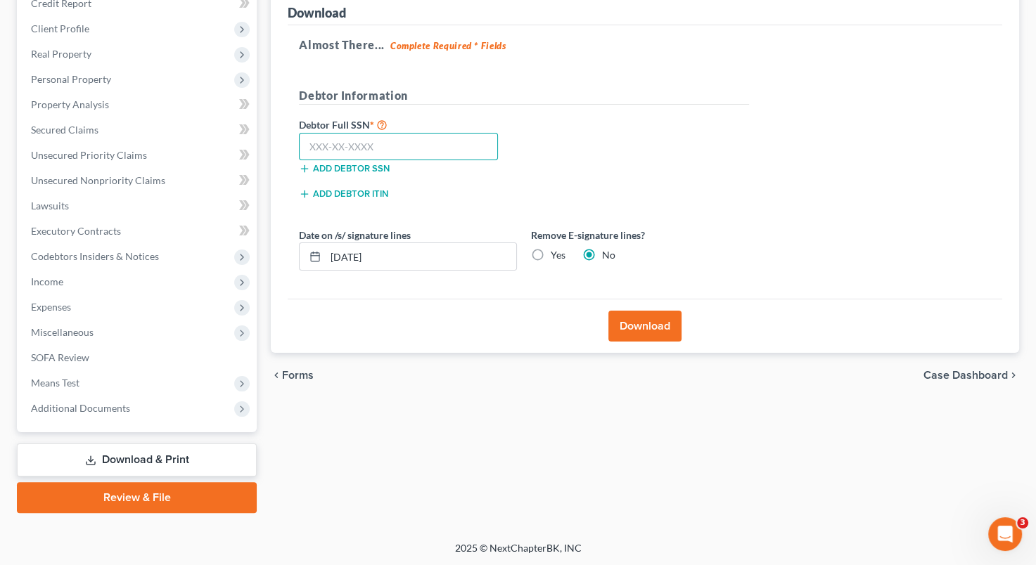
click at [340, 149] on input "text" at bounding box center [398, 147] width 199 height 28
type input "524-77-6571"
click at [641, 318] on button "Download" at bounding box center [644, 326] width 73 height 31
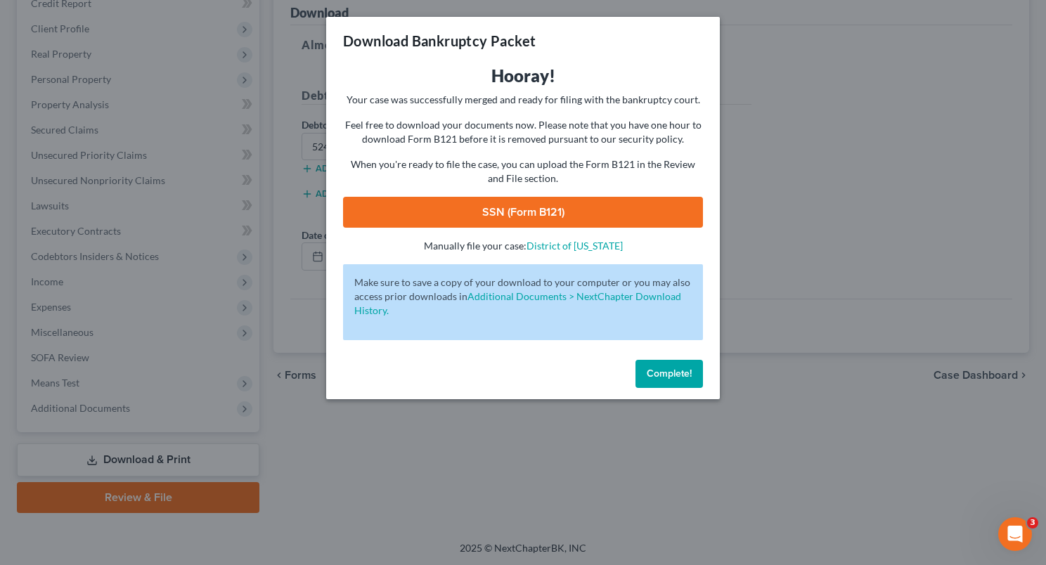
click at [622, 221] on link "SSN (Form B121)" at bounding box center [523, 212] width 360 height 31
click at [631, 174] on p "When you're ready to file the case, you can upload the Form B121 in the Review …" at bounding box center [523, 172] width 360 height 28
click at [676, 371] on span "Complete!" at bounding box center [669, 374] width 45 height 12
